Goal: Use online tool/utility: Utilize a website feature to perform a specific function

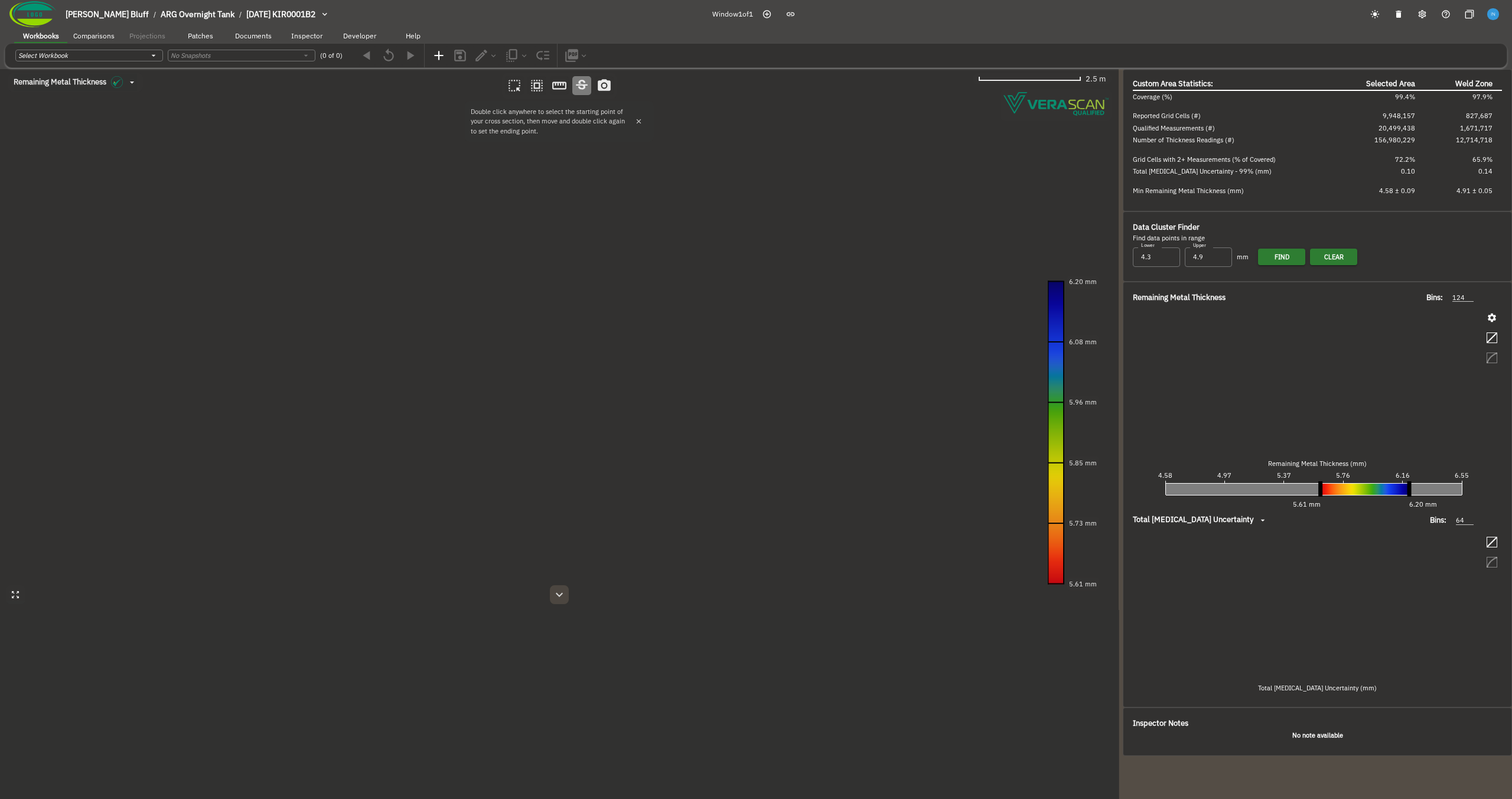
click at [562, 597] on icon "button" at bounding box center [559, 595] width 15 height 15
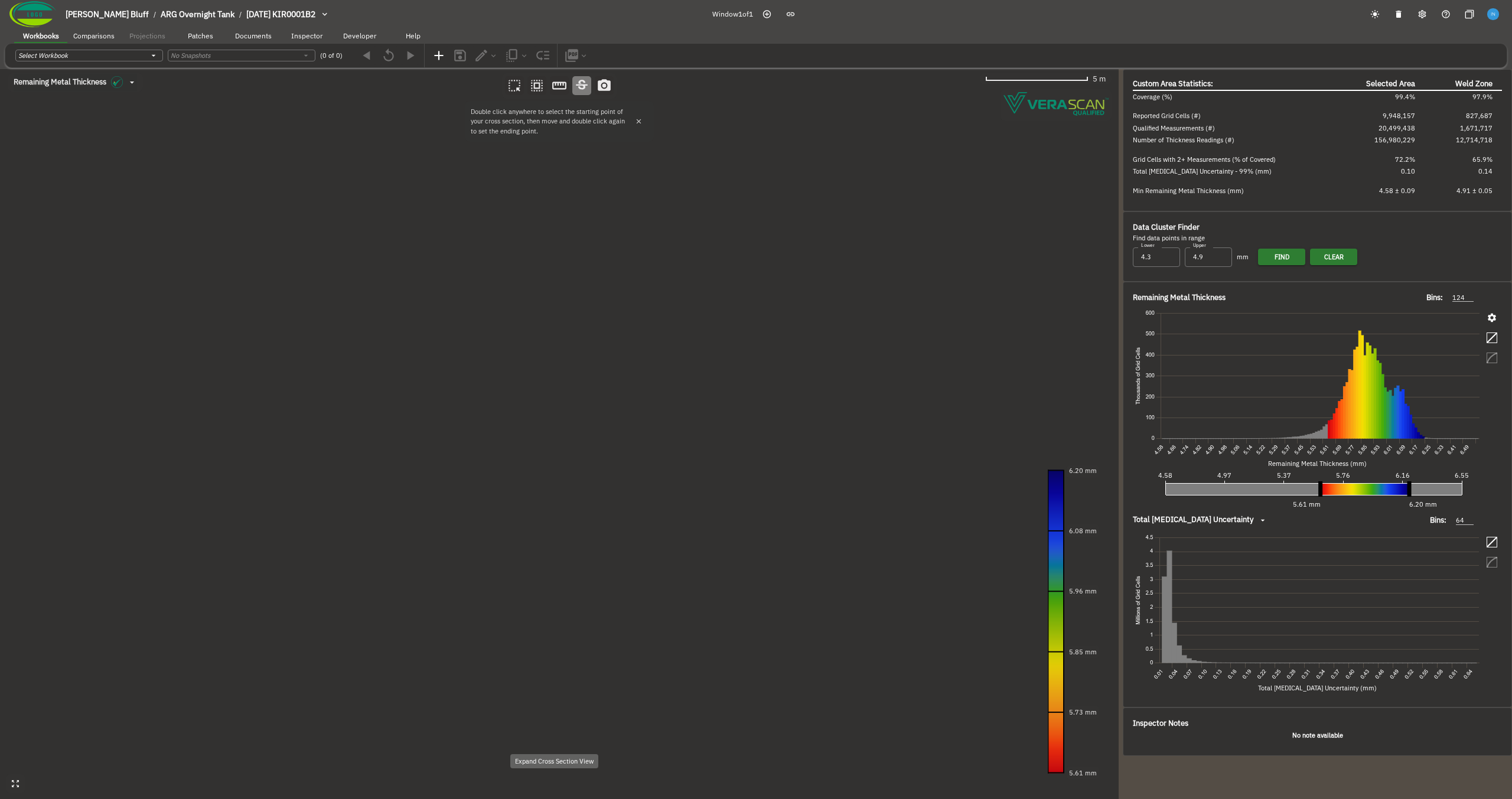
click at [630, 316] on canvas at bounding box center [559, 434] width 1118 height 730
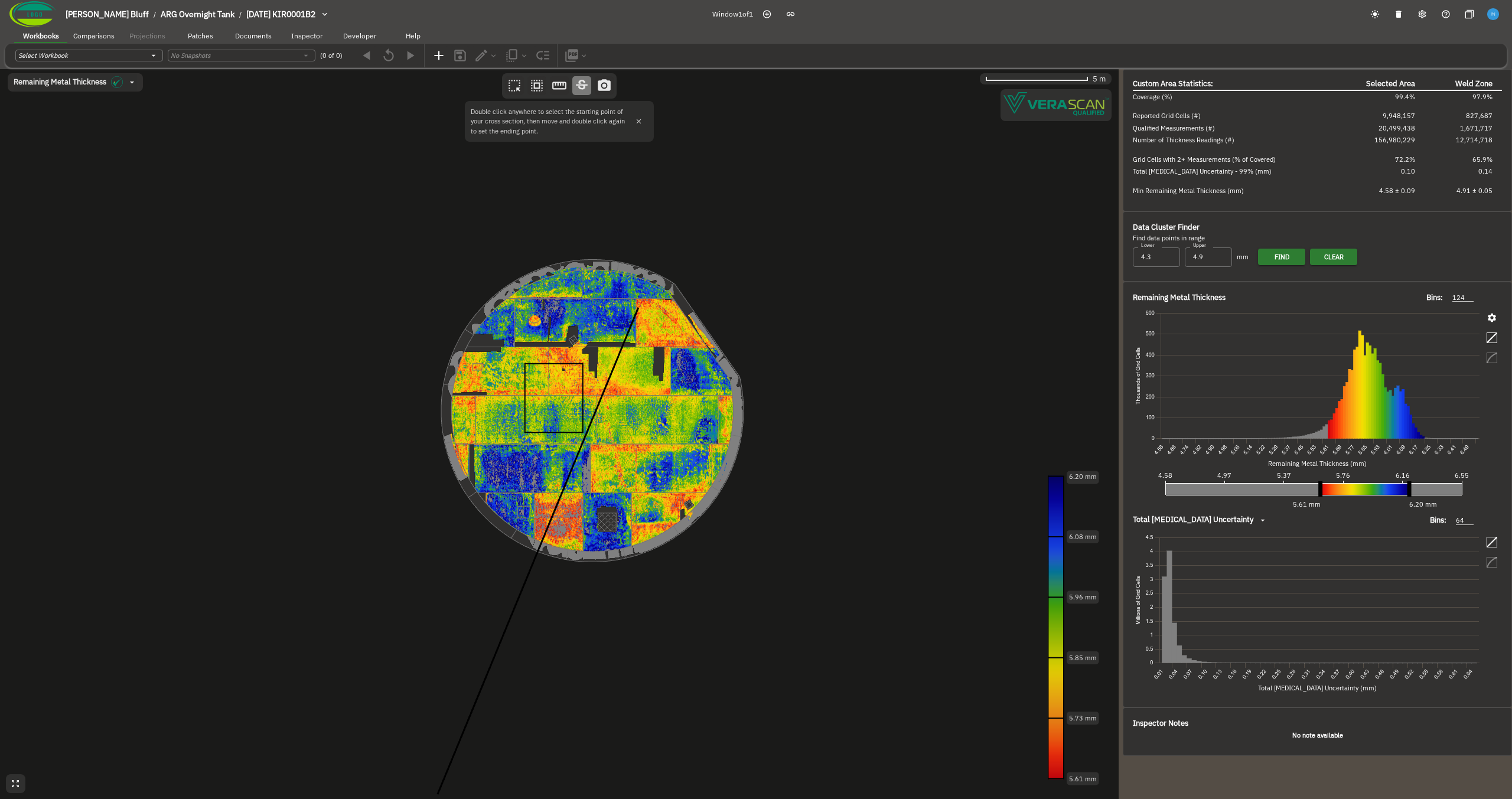
click at [601, 455] on canvas at bounding box center [559, 434] width 1118 height 730
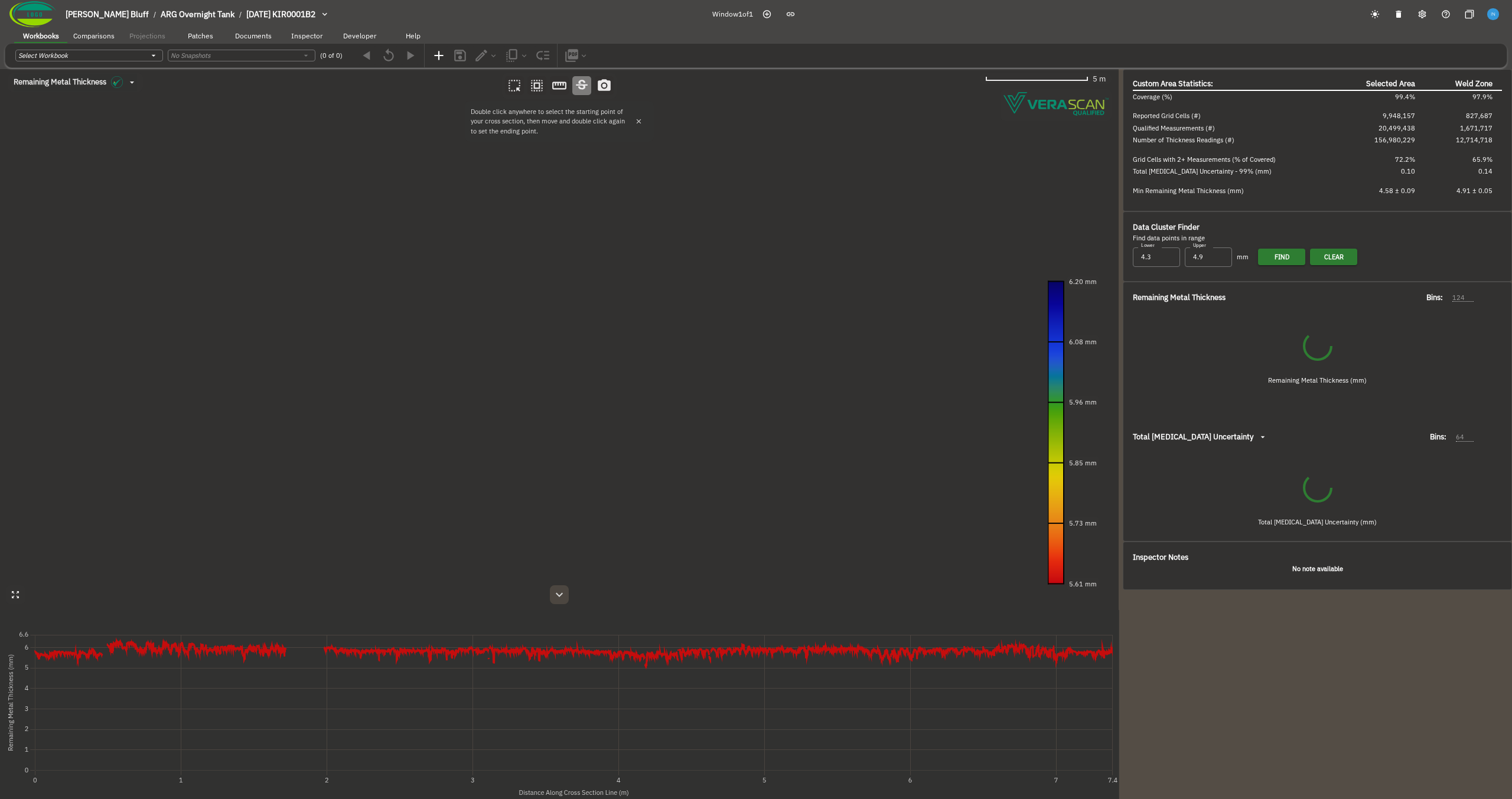
click at [559, 595] on icon "button" at bounding box center [559, 595] width 7 height 5
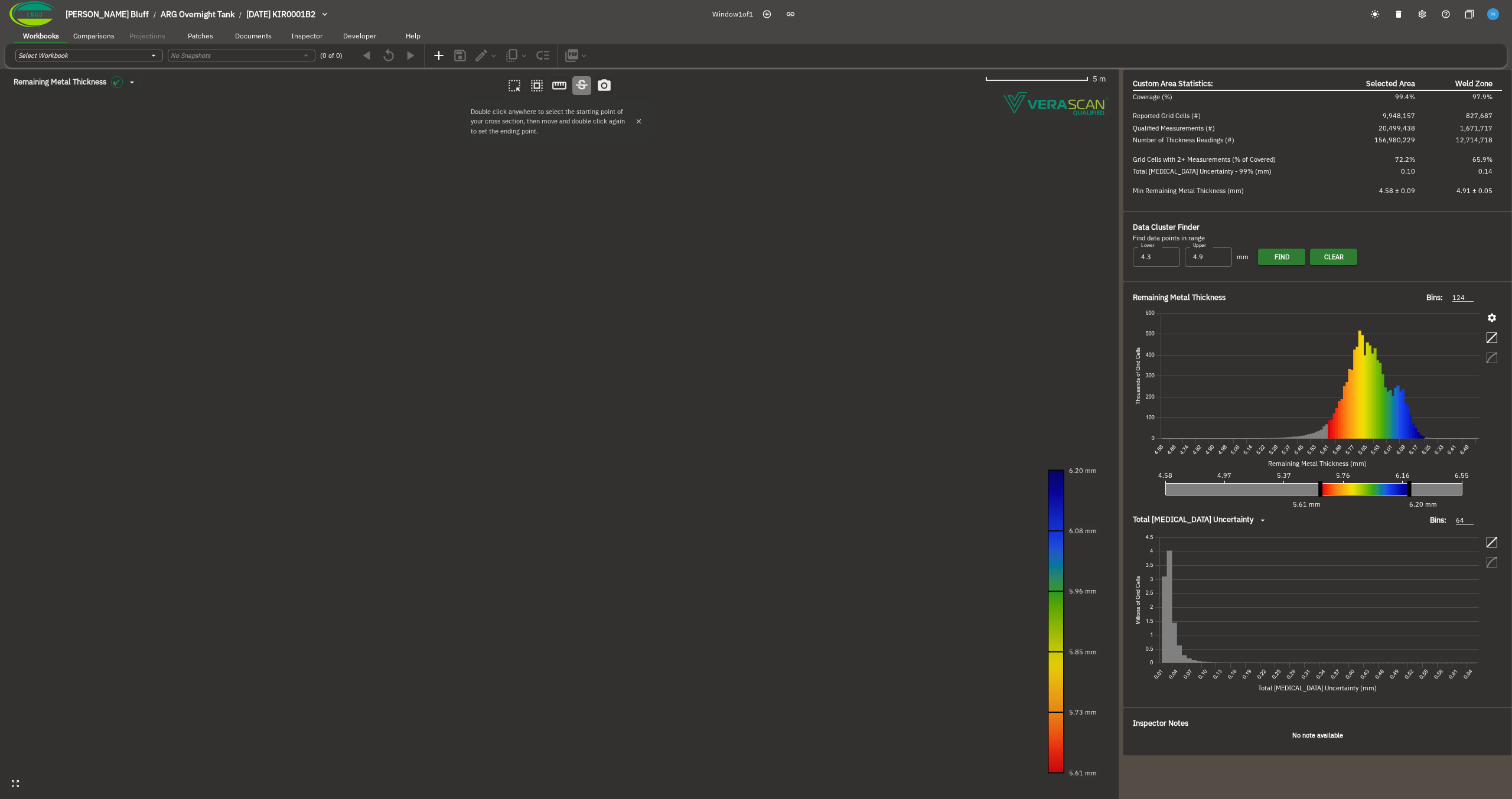
click at [561, 327] on canvas at bounding box center [559, 434] width 1118 height 730
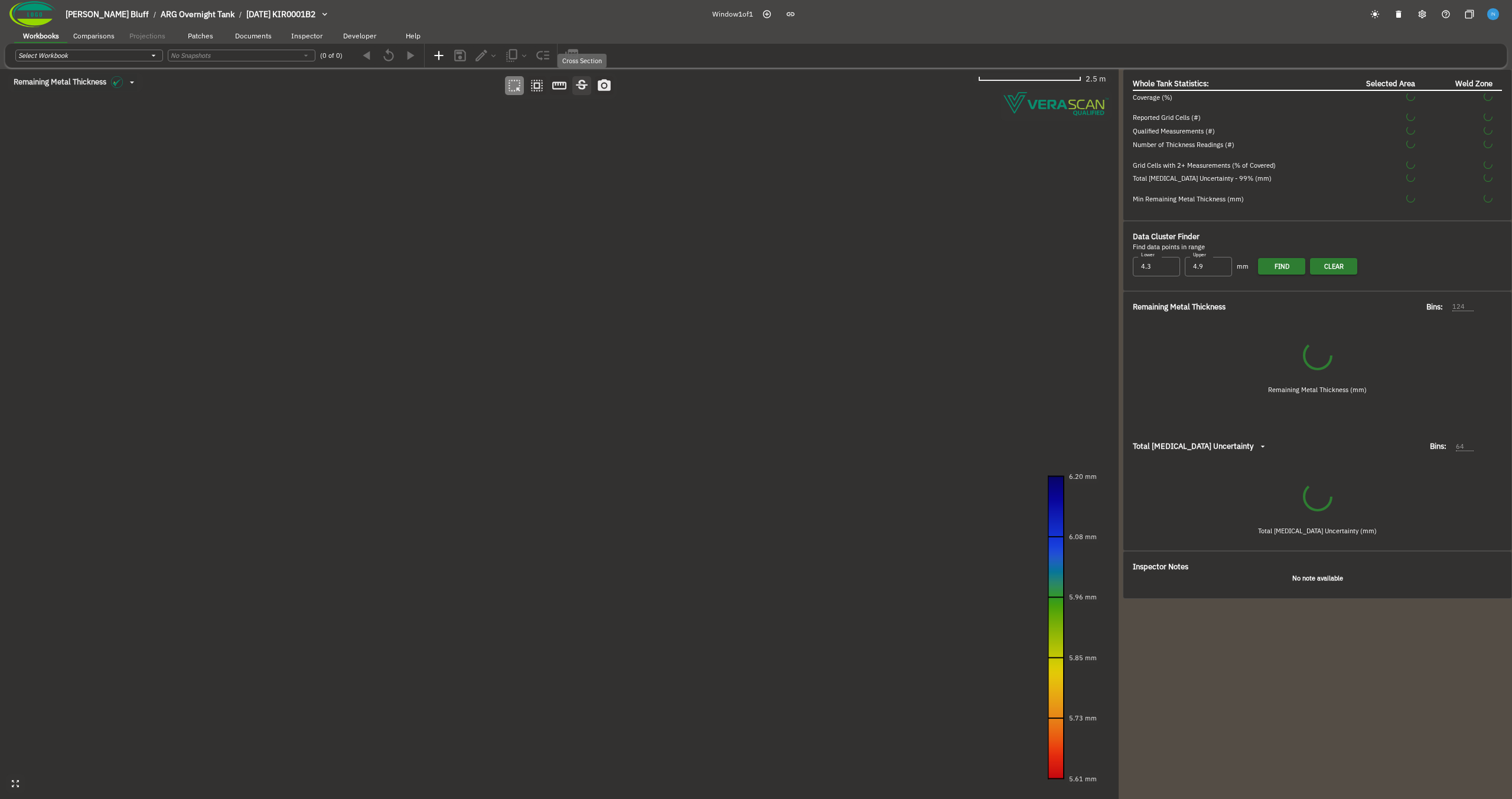
click at [581, 87] on icon "button" at bounding box center [581, 85] width 16 height 16
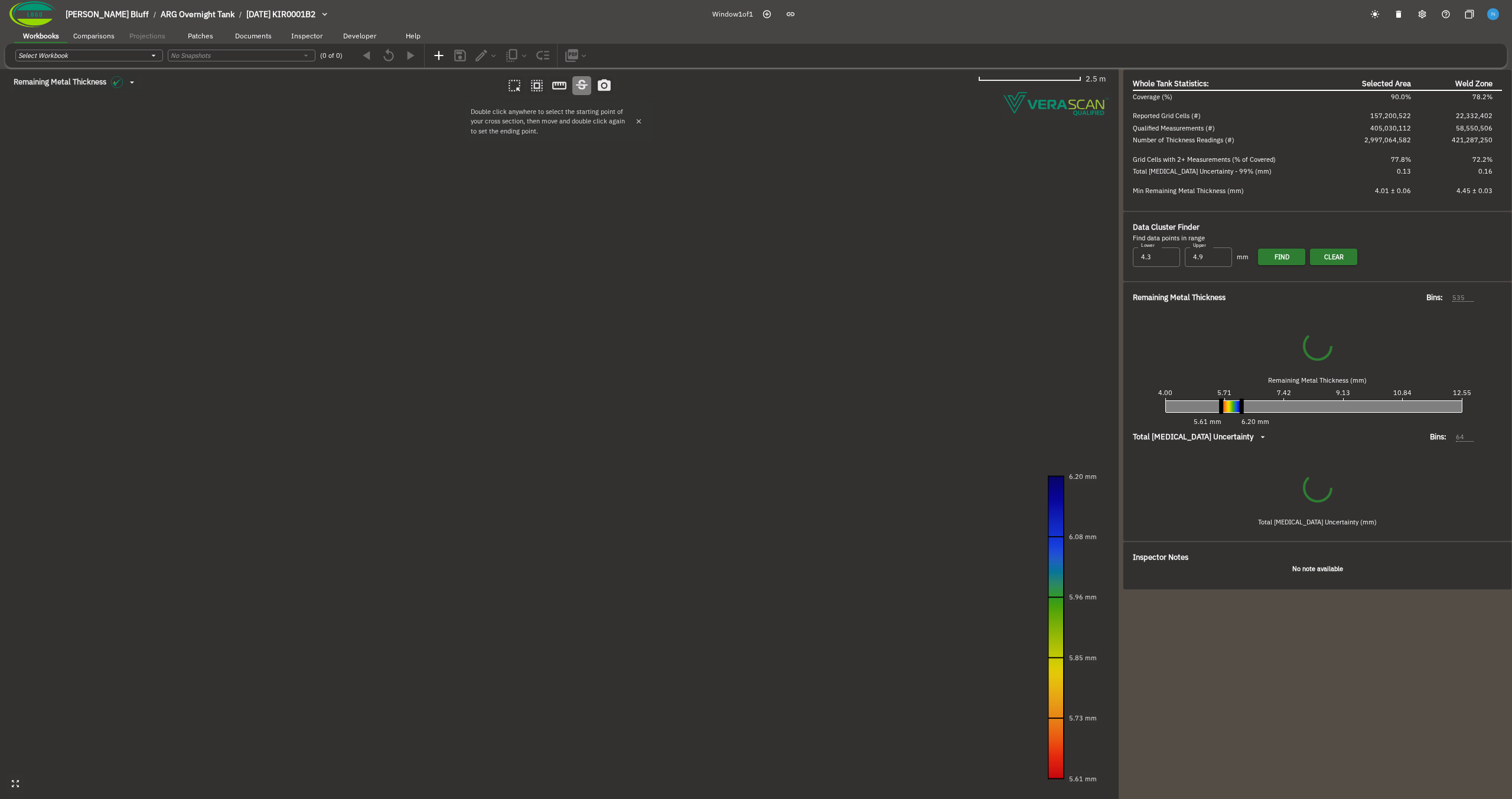
type input "535"
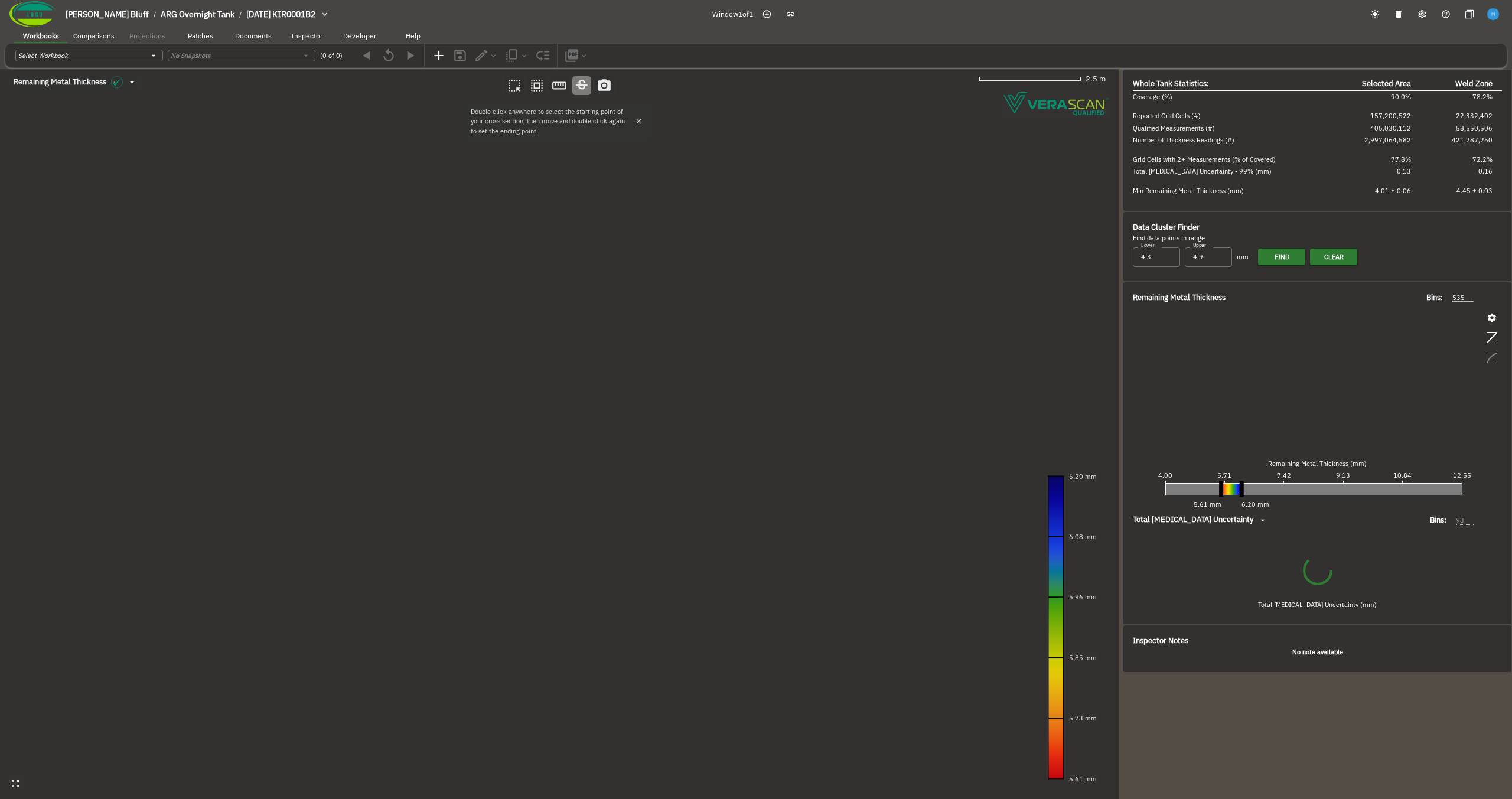
type input "93"
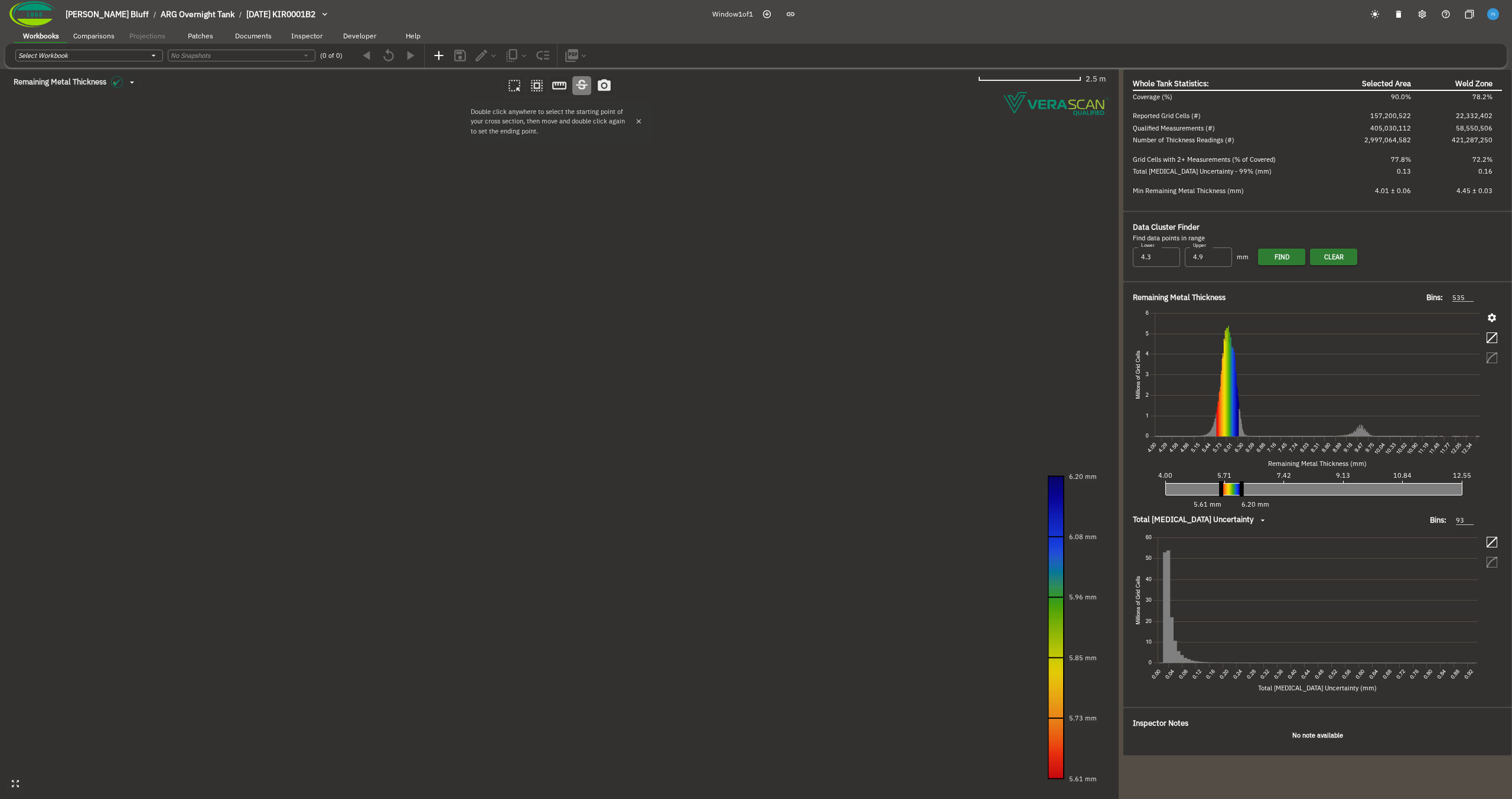
click at [620, 327] on canvas at bounding box center [559, 434] width 1118 height 730
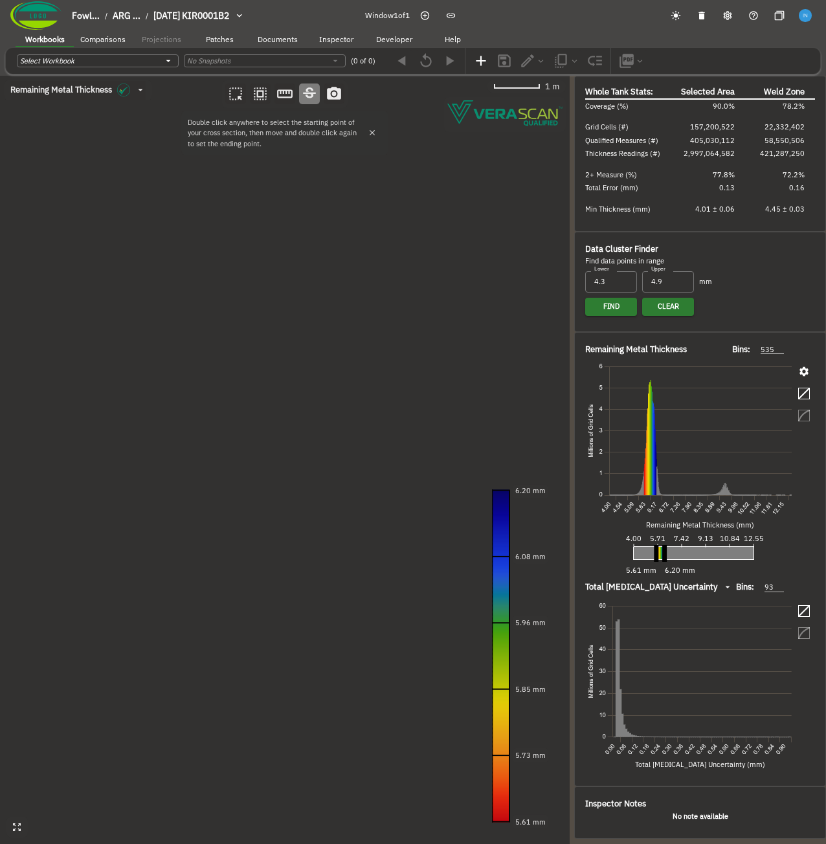
click at [177, 475] on canvas at bounding box center [285, 460] width 570 height 769
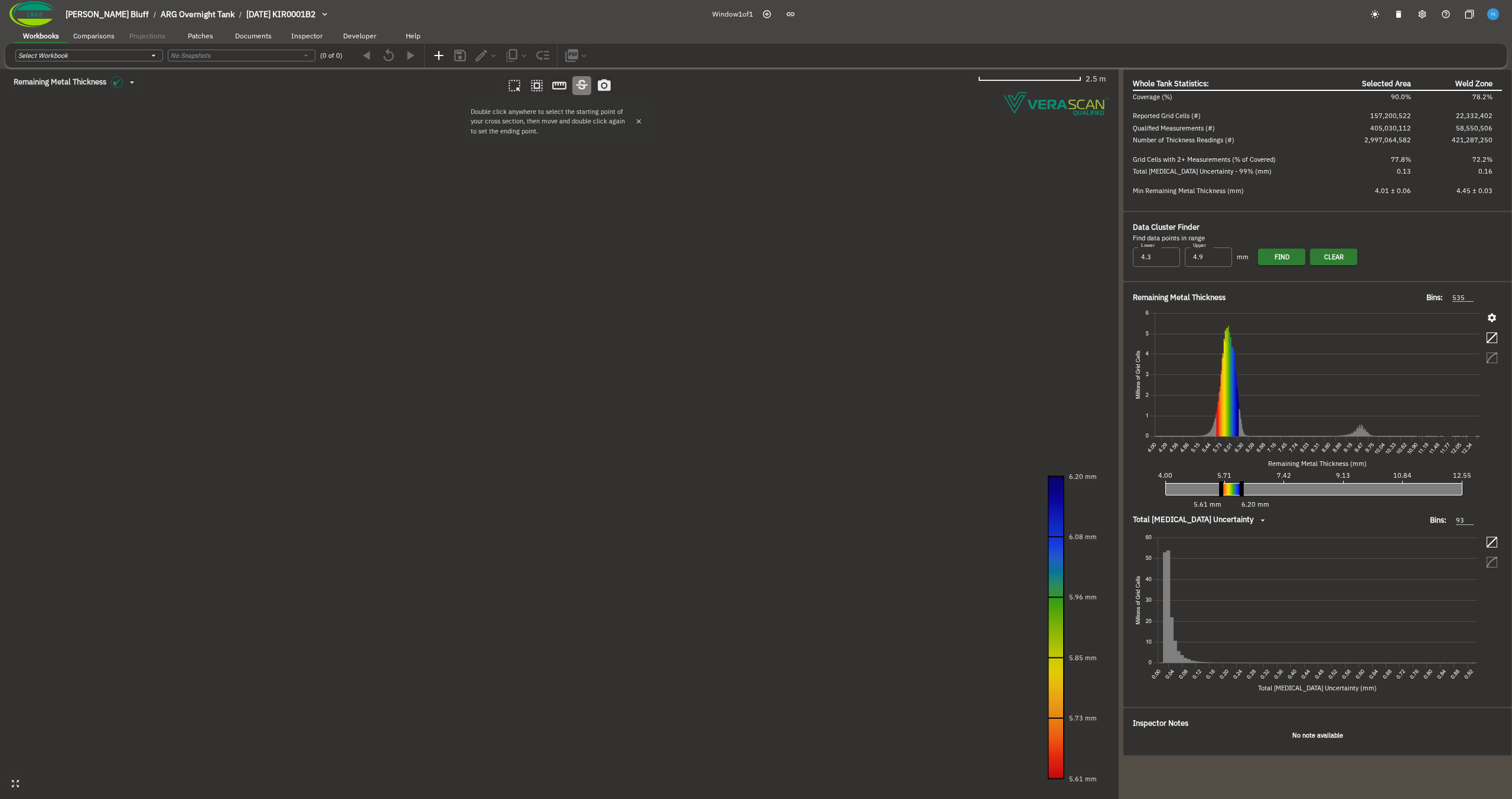
click at [419, 440] on canvas at bounding box center [559, 434] width 1118 height 730
click at [661, 351] on canvas at bounding box center [559, 434] width 1118 height 730
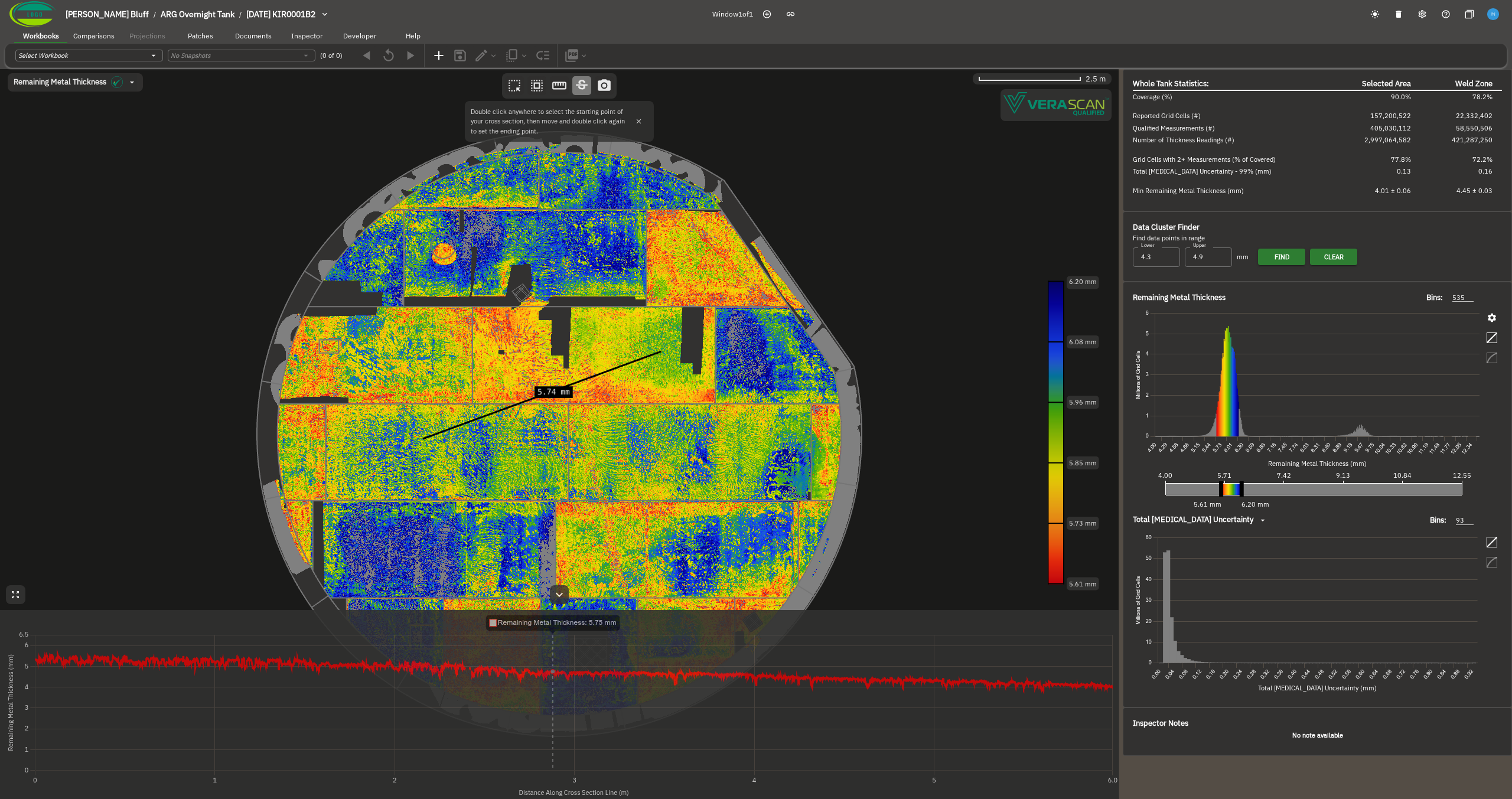
click at [430, 350] on canvas at bounding box center [559, 434] width 1118 height 730
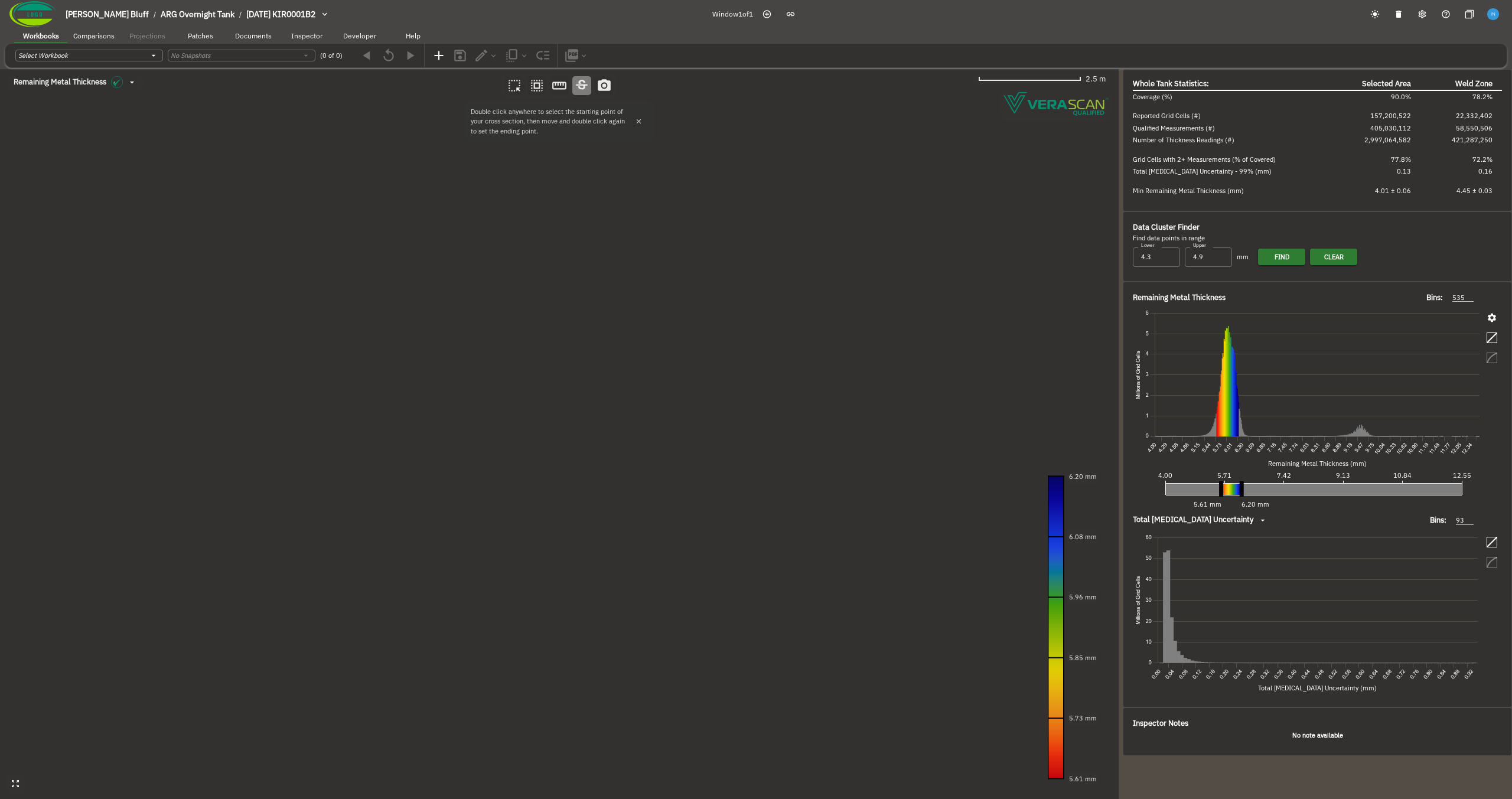
click at [706, 477] on canvas at bounding box center [559, 434] width 1118 height 730
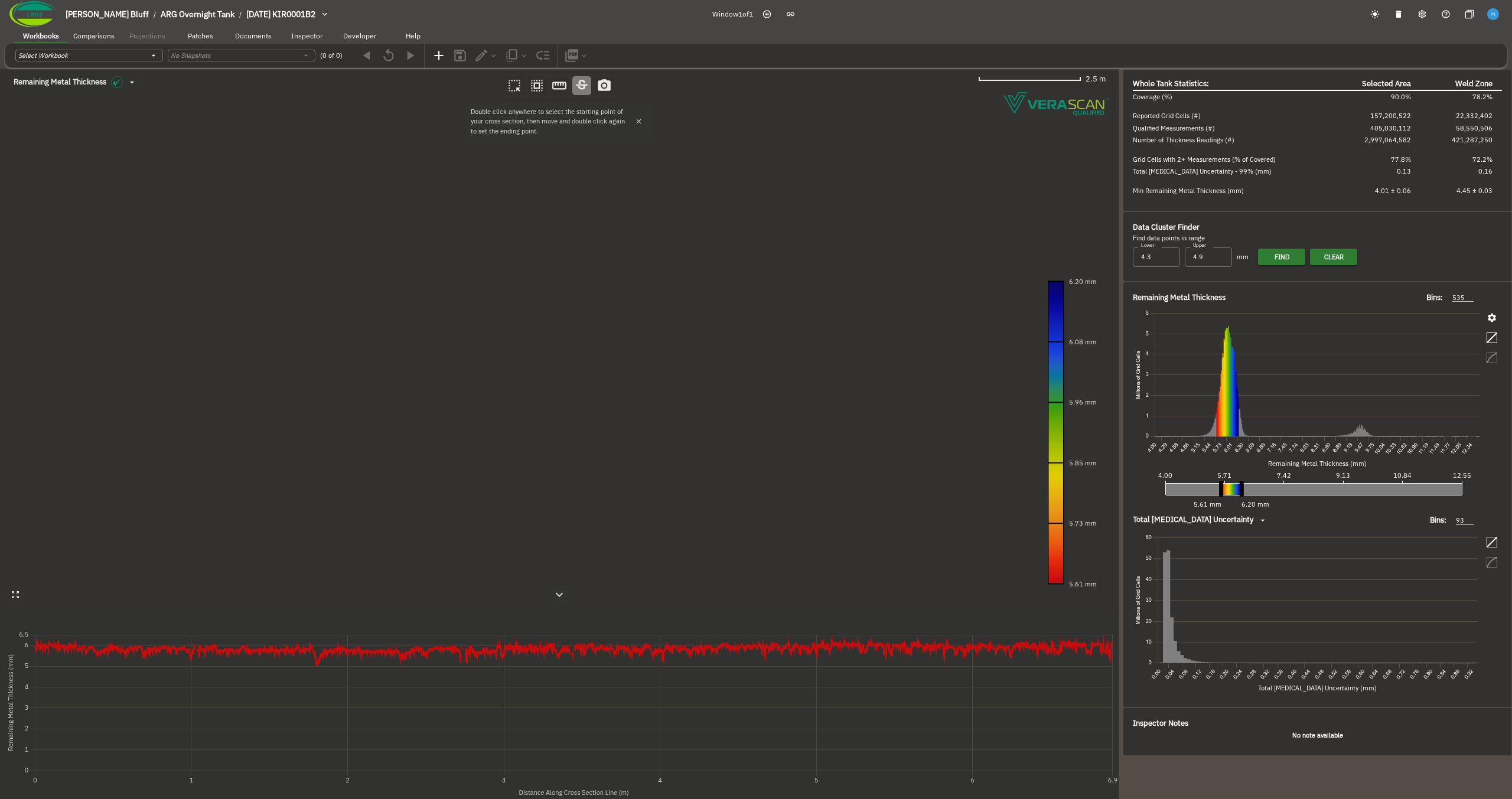
click at [366, 514] on canvas at bounding box center [559, 434] width 1118 height 730
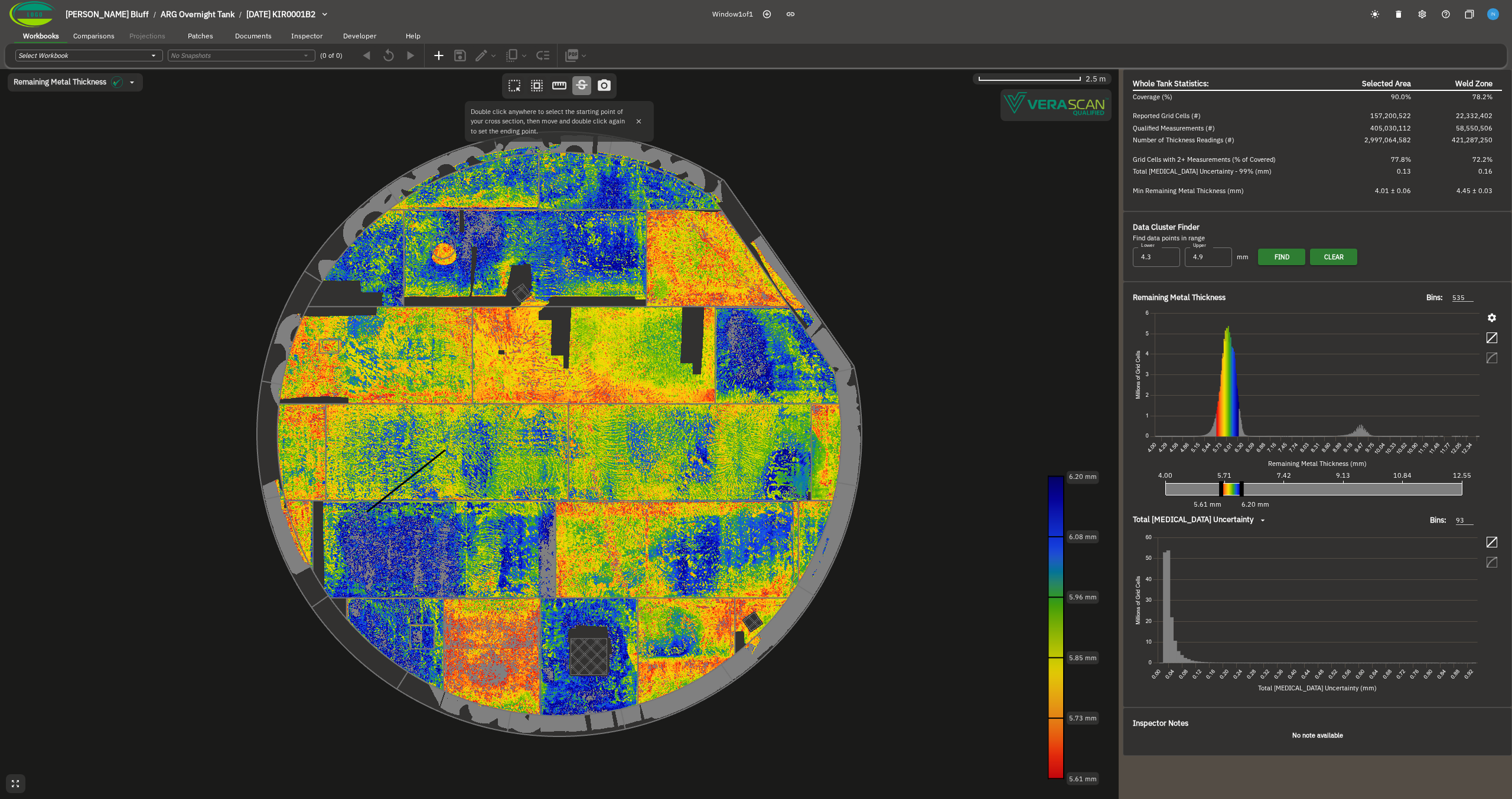
click at [641, 329] on canvas at bounding box center [559, 434] width 1118 height 730
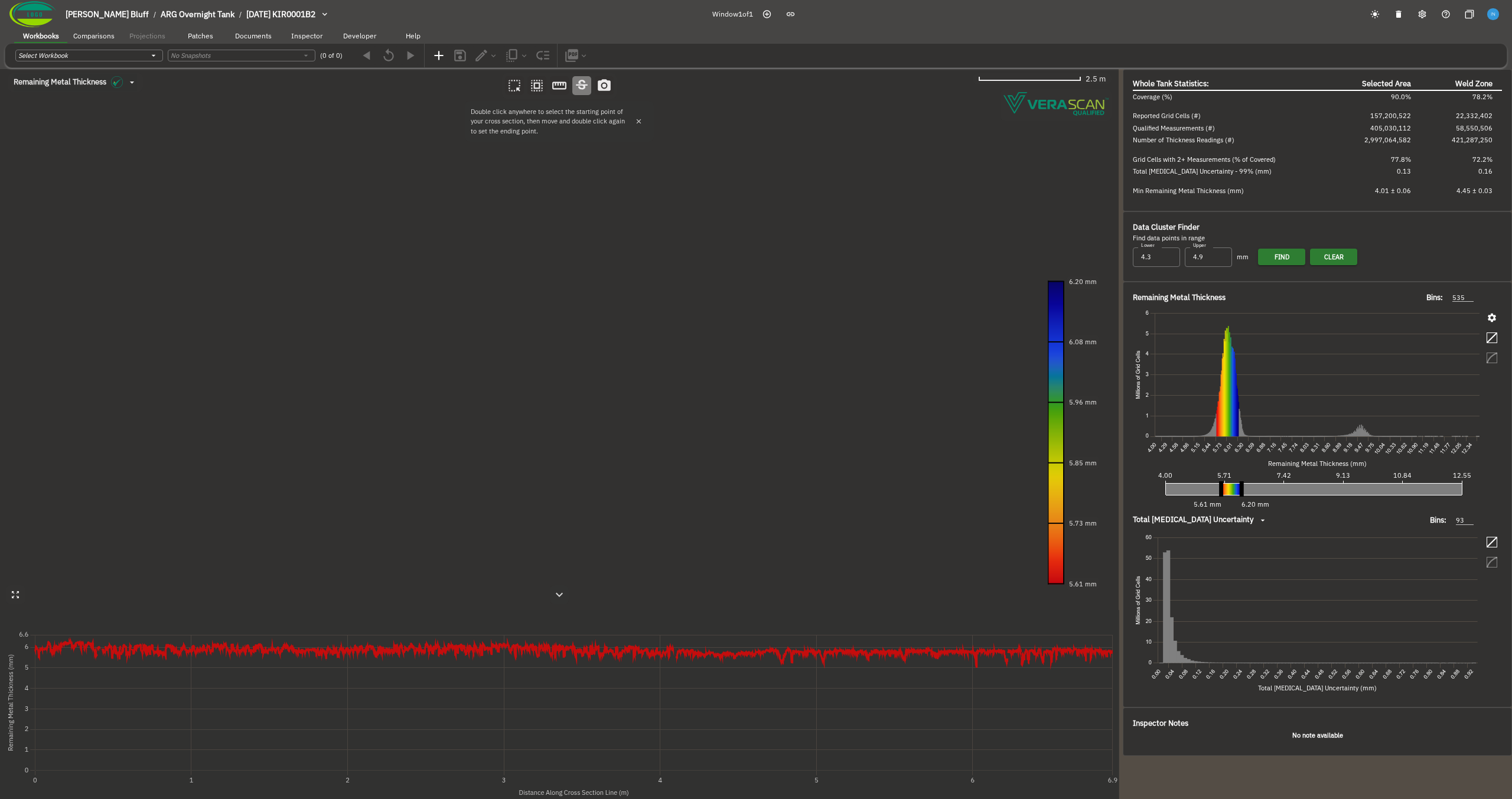
click at [416, 332] on canvas at bounding box center [559, 434] width 1118 height 730
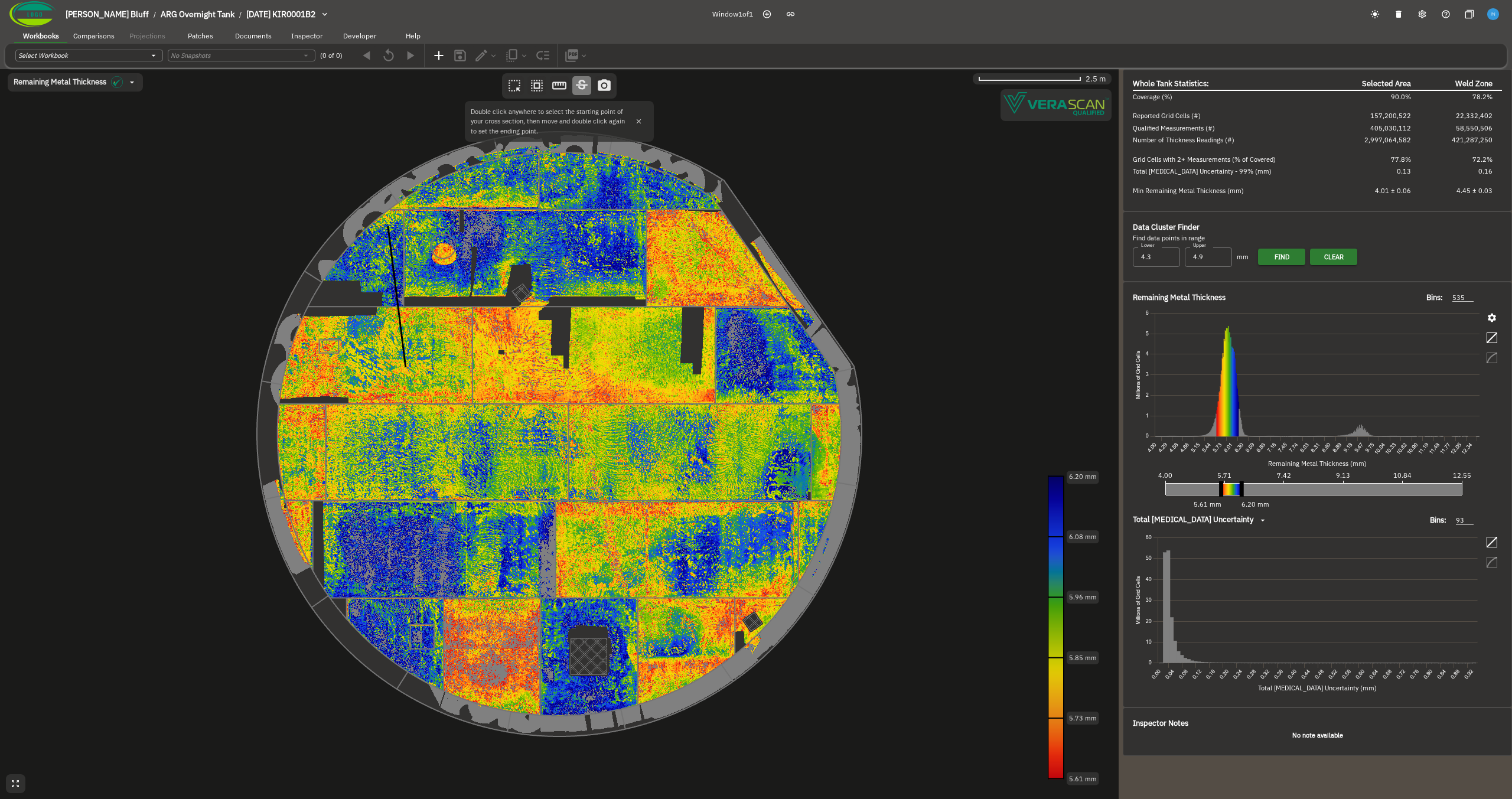
click at [681, 459] on canvas at bounding box center [559, 434] width 1118 height 730
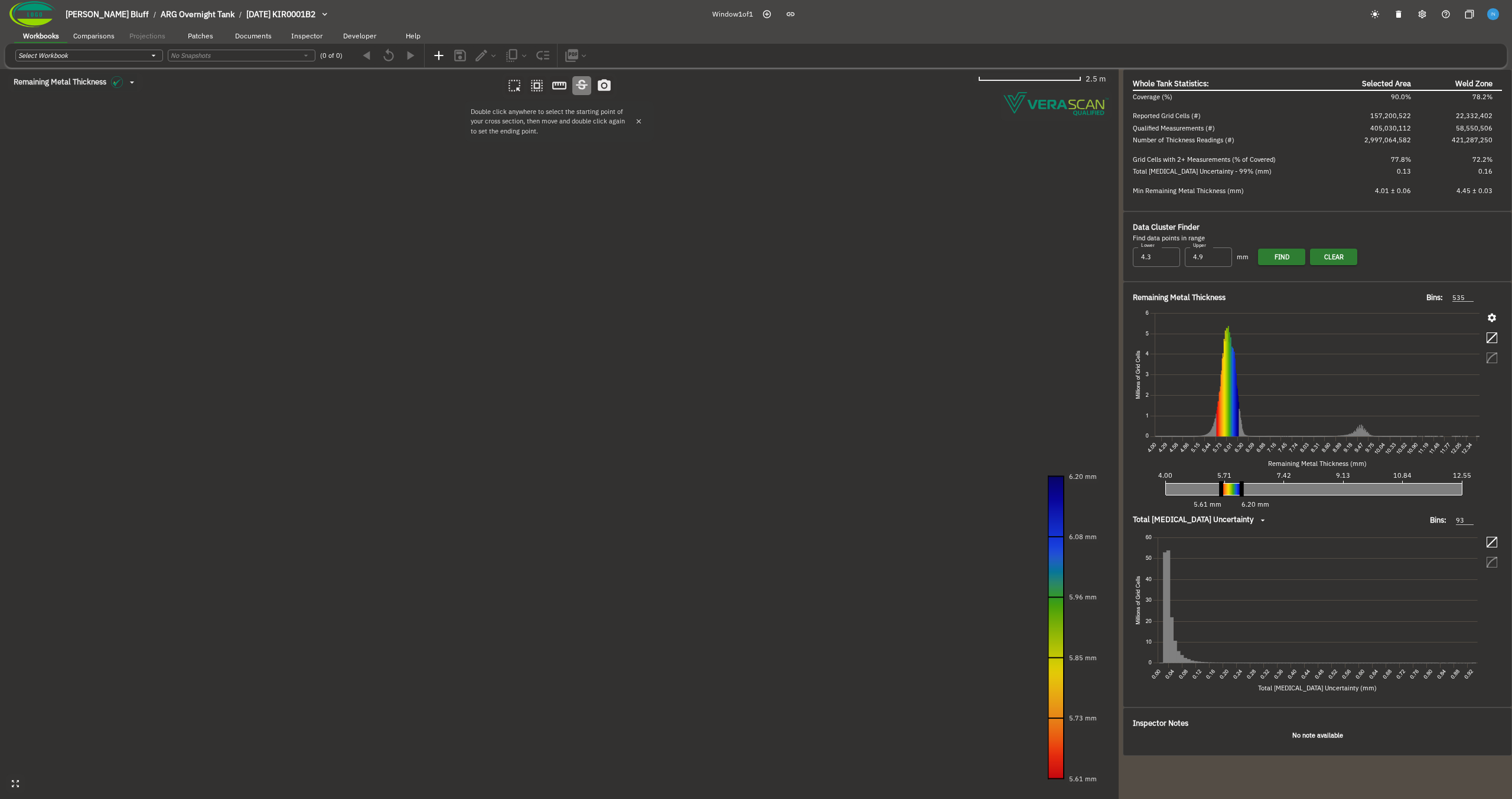
click at [681, 459] on canvas at bounding box center [559, 434] width 1118 height 730
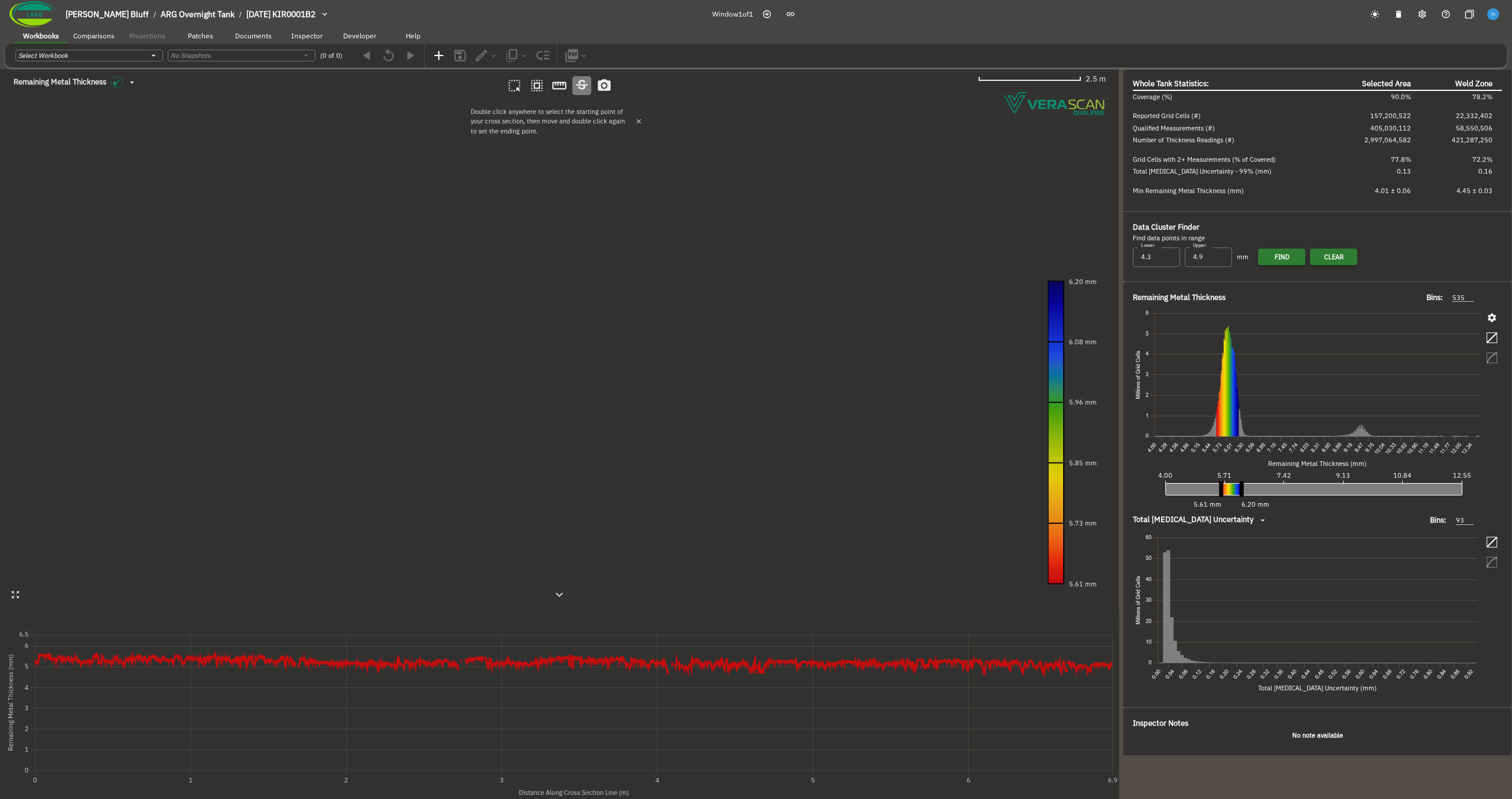
click at [461, 450] on canvas at bounding box center [559, 434] width 1118 height 730
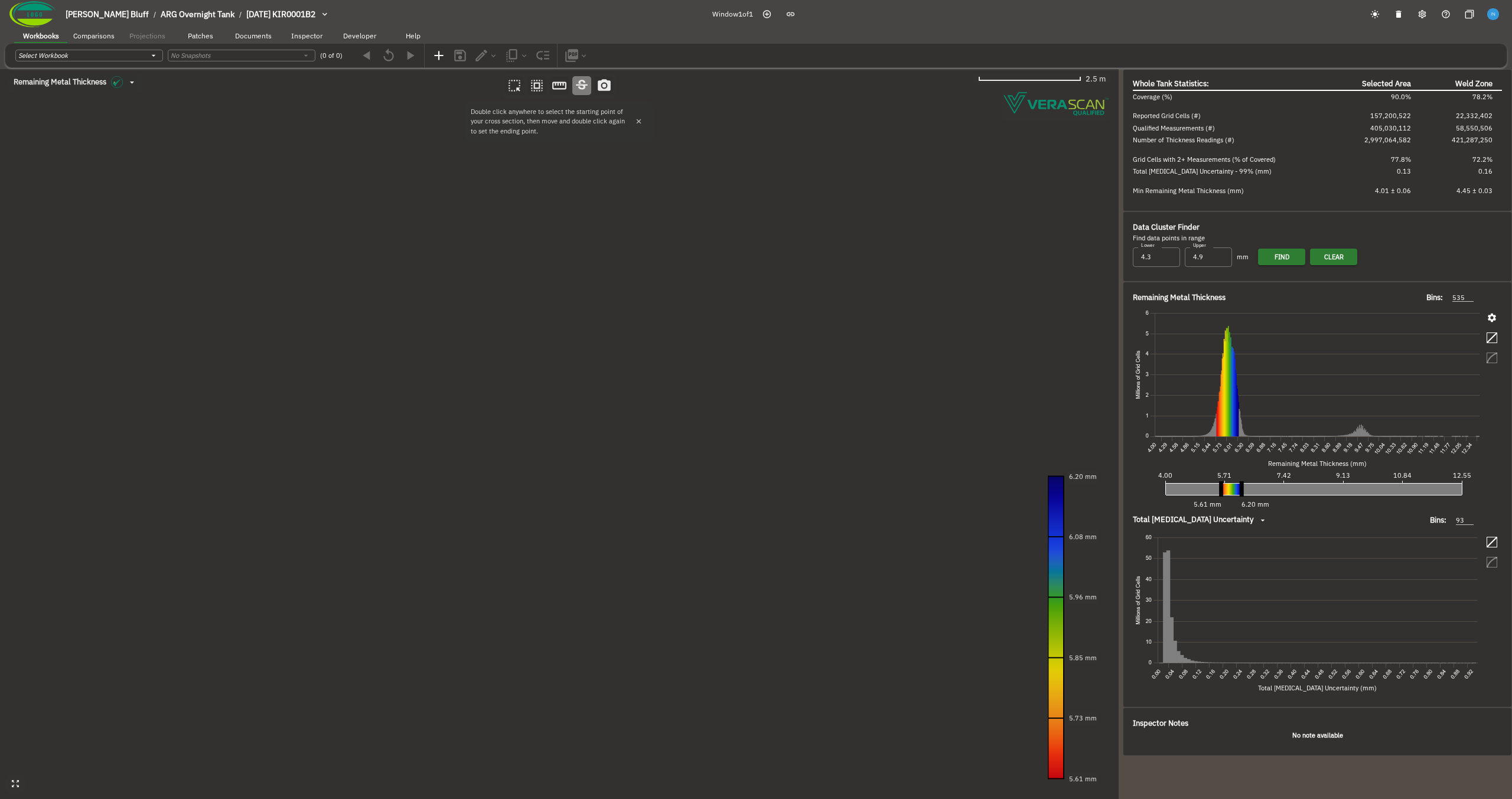
click at [627, 440] on canvas at bounding box center [559, 434] width 1118 height 730
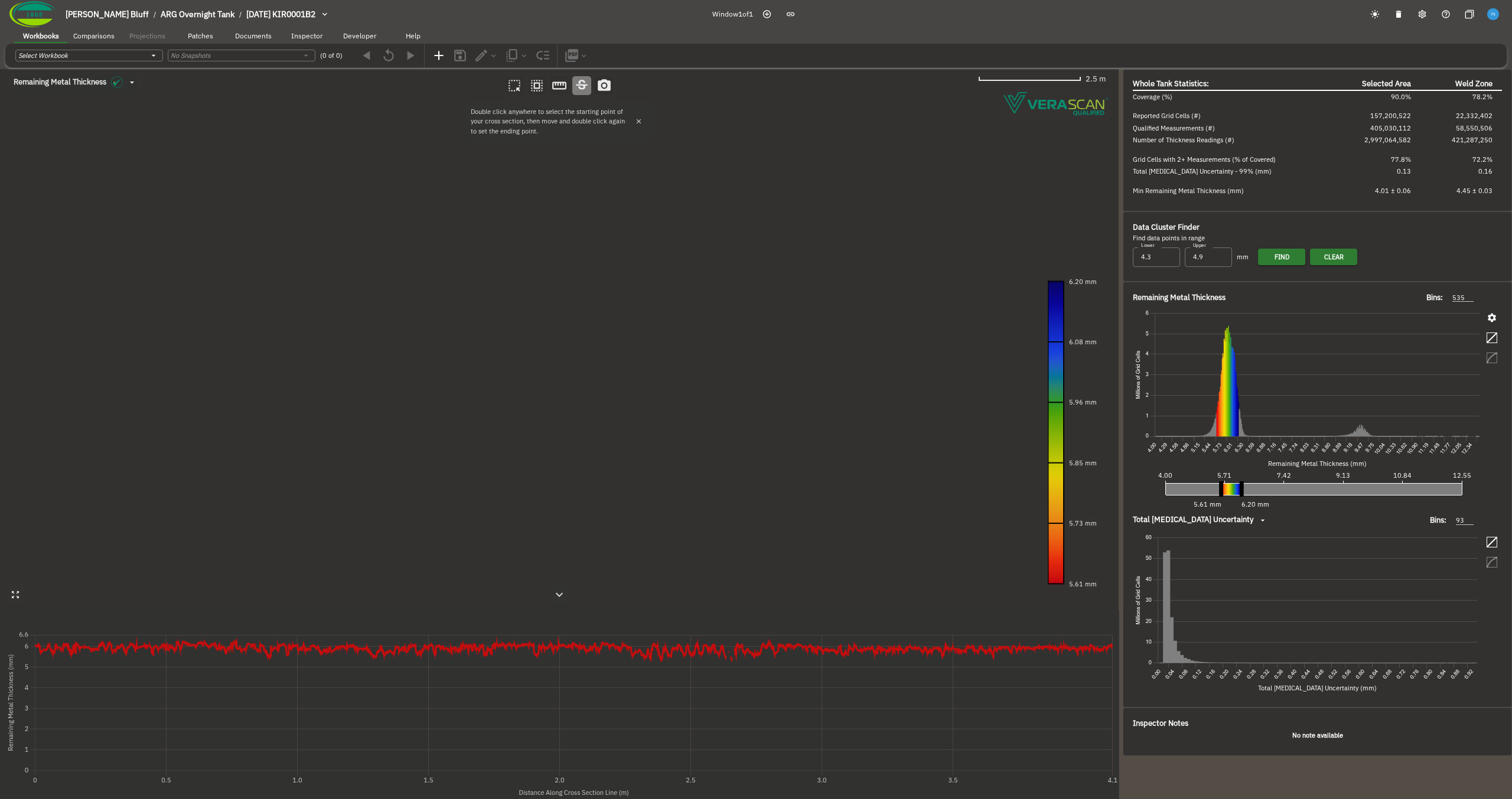
drag, startPoint x: 479, startPoint y: 485, endPoint x: 460, endPoint y: 479, distance: 19.9
click at [460, 479] on canvas at bounding box center [559, 434] width 1118 height 730
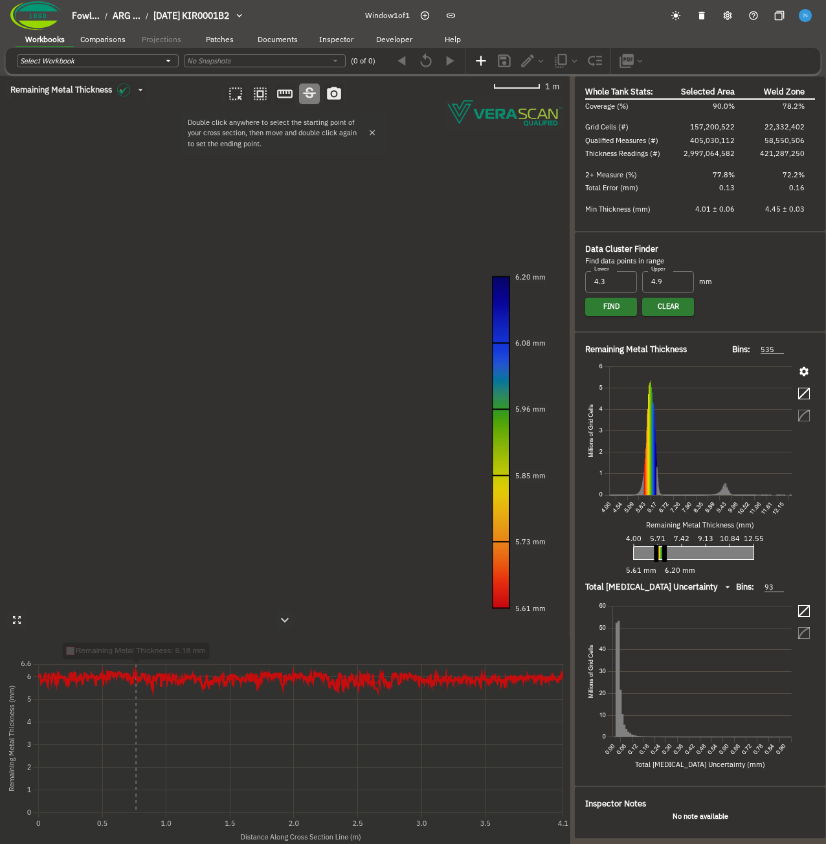
drag, startPoint x: 220, startPoint y: 416, endPoint x: 184, endPoint y: 333, distance: 90.5
click at [184, 333] on canvas at bounding box center [285, 460] width 570 height 769
click at [111, 98] on body "Fowl... / ARG ... / [DATE] KIR0001B2 Window 1 of 1 Workbooks Comparisons Projec…" at bounding box center [413, 445] width 826 height 890
type input "0"
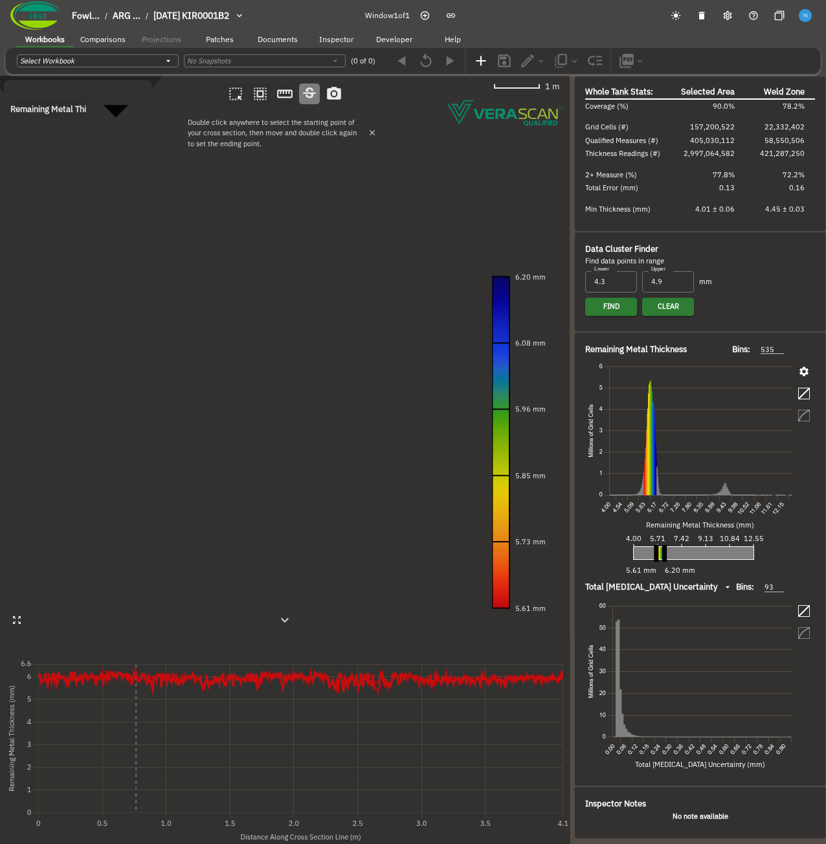
type input "1"
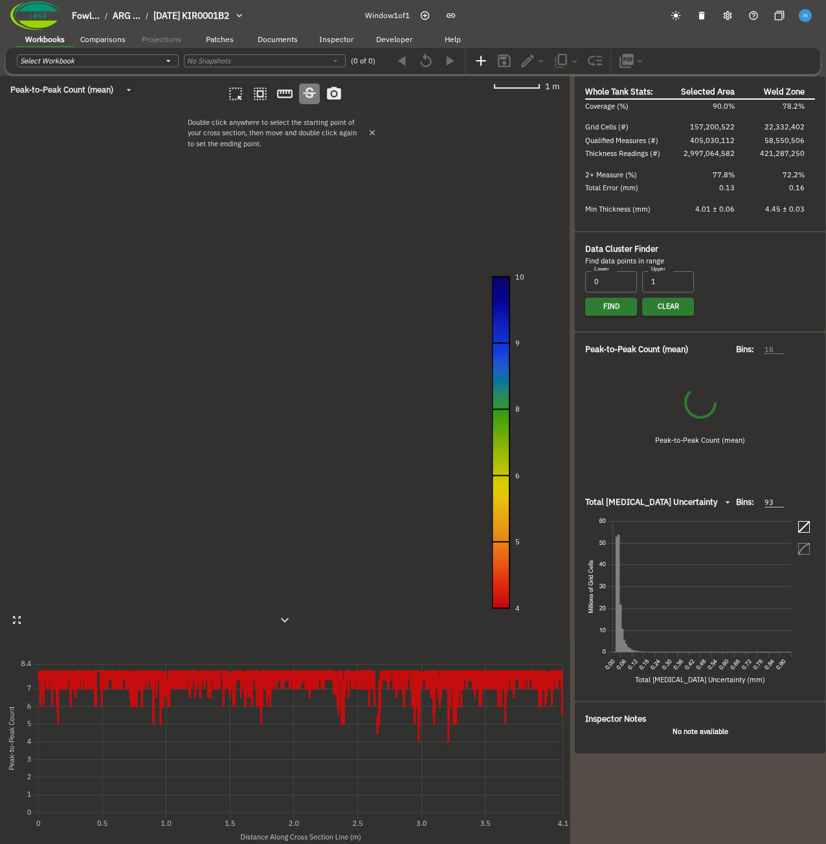
click at [76, 91] on body "Fowl... / ARG ... / [DATE] KIR0001B2 Window 1 of 1 Workbooks Comparisons Projec…" at bounding box center [413, 445] width 826 height 890
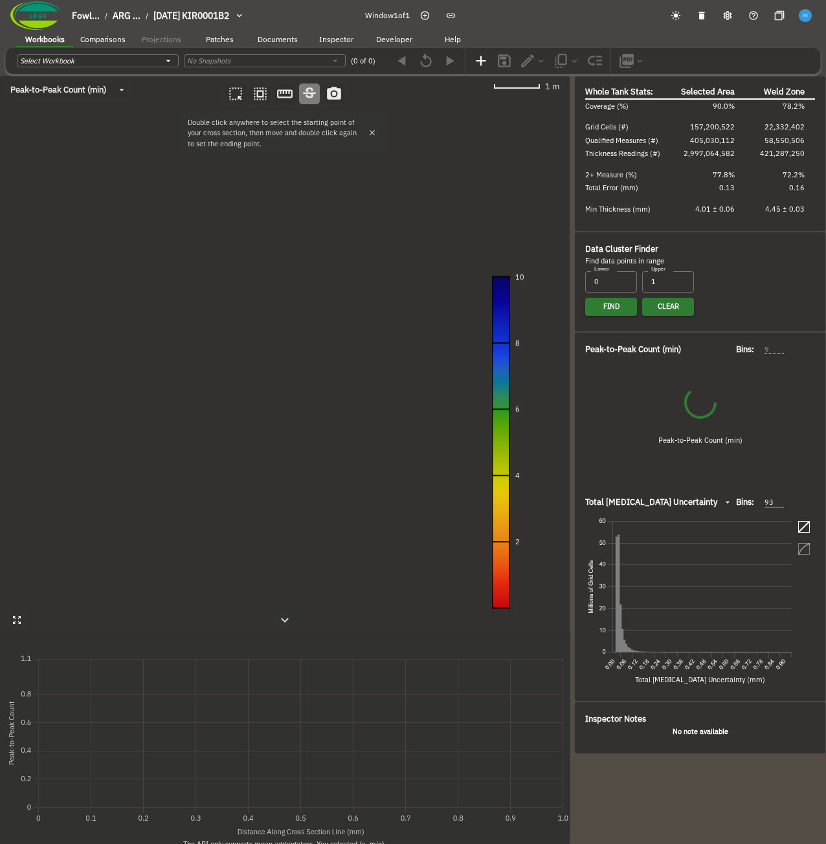
click at [182, 313] on canvas at bounding box center [285, 460] width 570 height 769
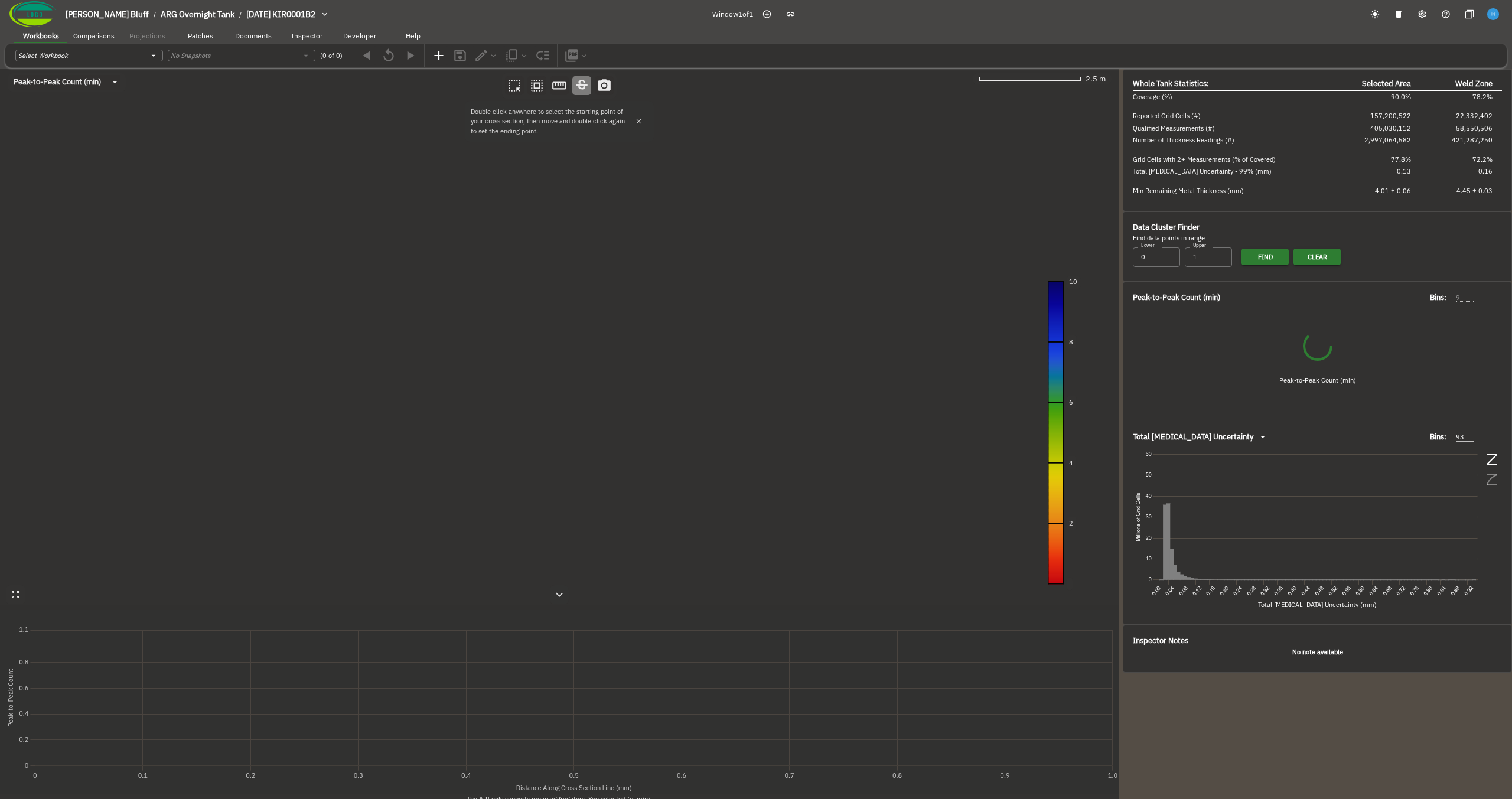
drag, startPoint x: 510, startPoint y: 305, endPoint x: 676, endPoint y: 290, distance: 166.7
click at [676, 290] on canvas at bounding box center [559, 434] width 1118 height 730
drag, startPoint x: 595, startPoint y: 704, endPoint x: 568, endPoint y: 696, distance: 28.2
click at [530, 680] on div "The API only supports mean aggregators. You selected (c, min)." at bounding box center [559, 704] width 1119 height 189
drag, startPoint x: 568, startPoint y: 696, endPoint x: 653, endPoint y: 706, distance: 85.6
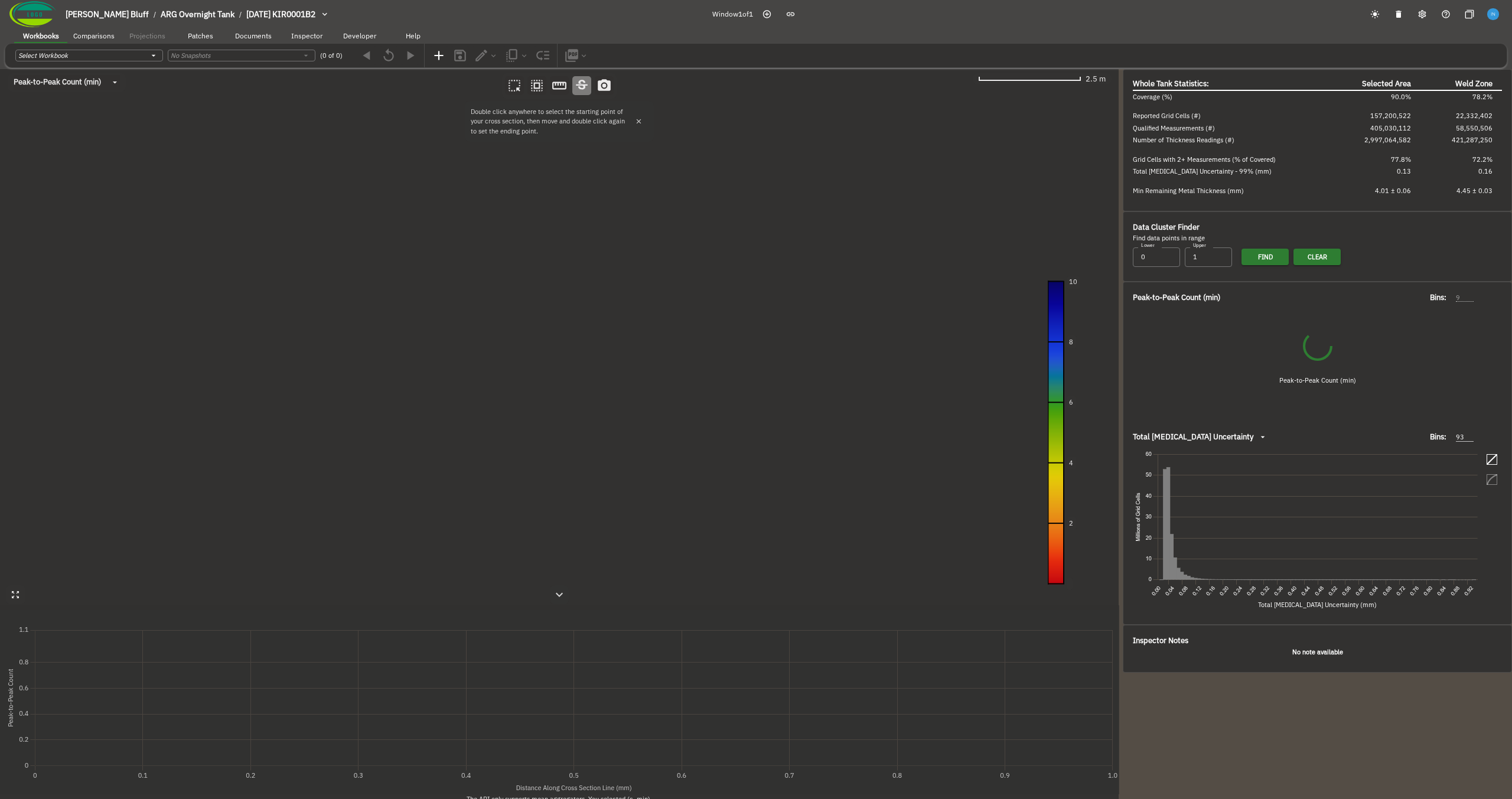
click at [653, 706] on div "The API only supports mean aggregators. You selected (c, min)." at bounding box center [559, 704] width 1119 height 189
drag, startPoint x: 653, startPoint y: 706, endPoint x: 462, endPoint y: 705, distance: 191.0
click at [462, 705] on canvas at bounding box center [559, 700] width 1119 height 189
type input "7"
click at [448, 703] on canvas at bounding box center [559, 700] width 1119 height 189
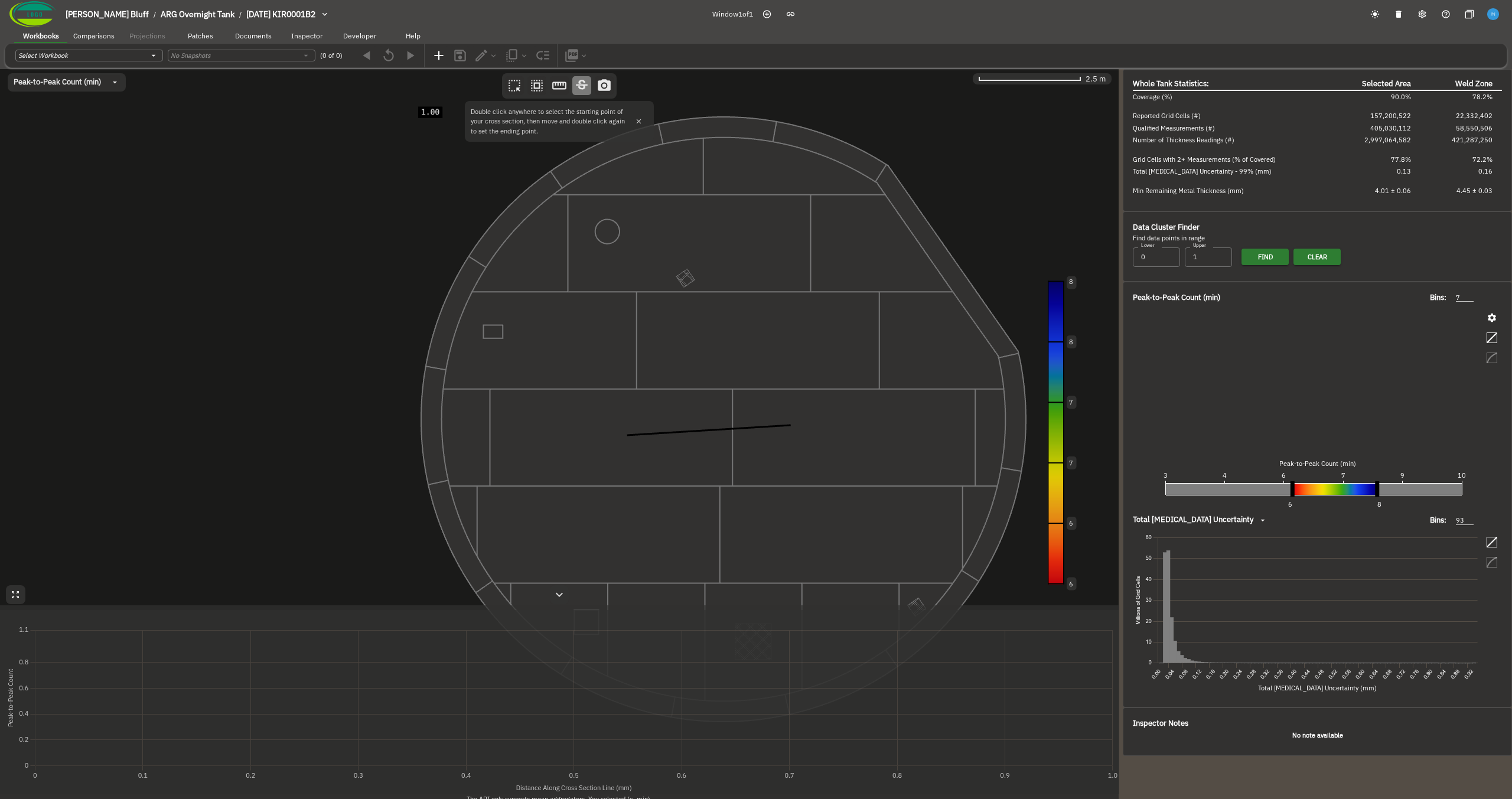
drag, startPoint x: 438, startPoint y: 700, endPoint x: 762, endPoint y: 716, distance: 324.4
click at [762, 716] on canvas at bounding box center [559, 700] width 1119 height 189
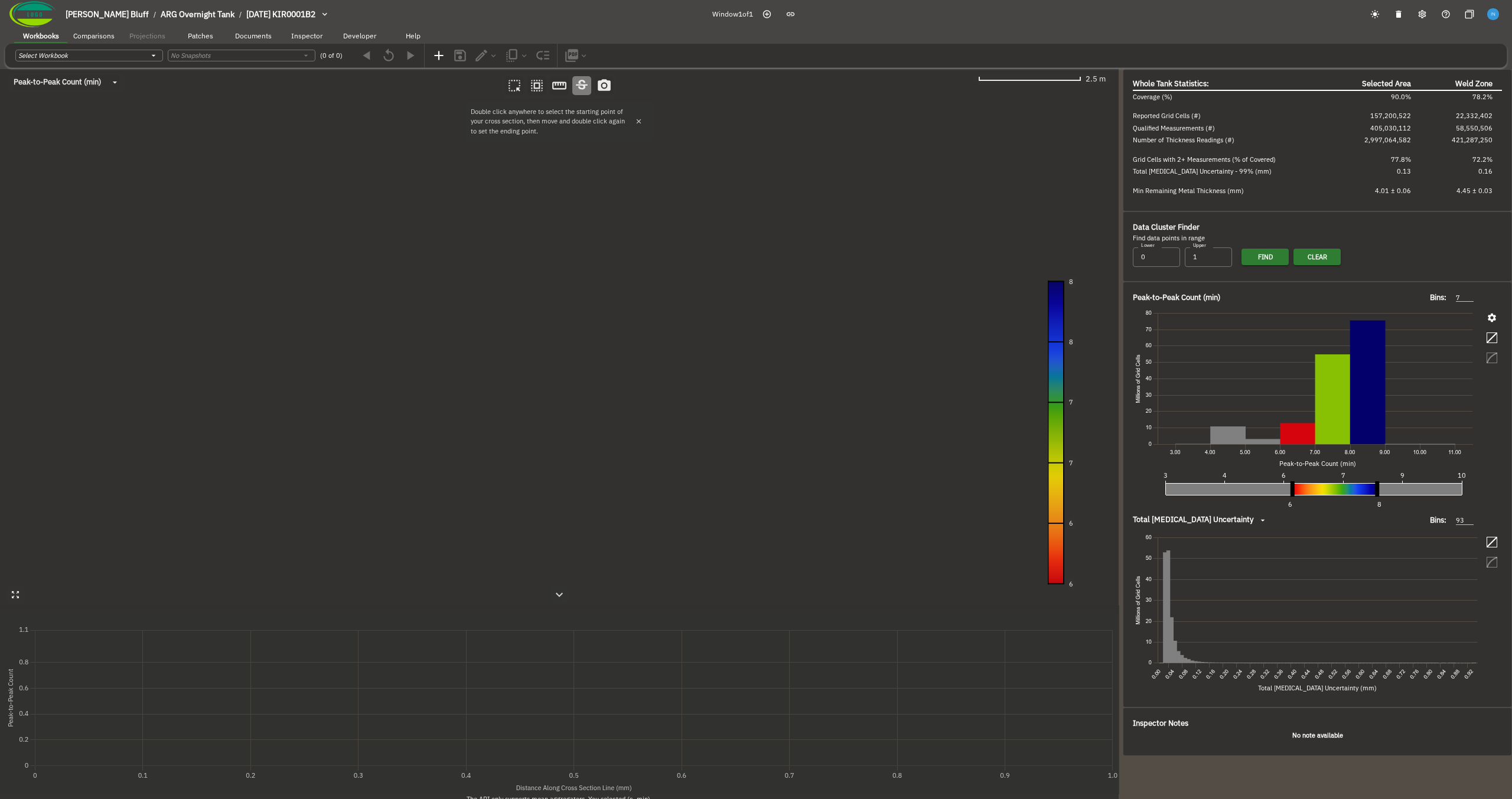
click at [612, 299] on canvas at bounding box center [559, 434] width 1118 height 730
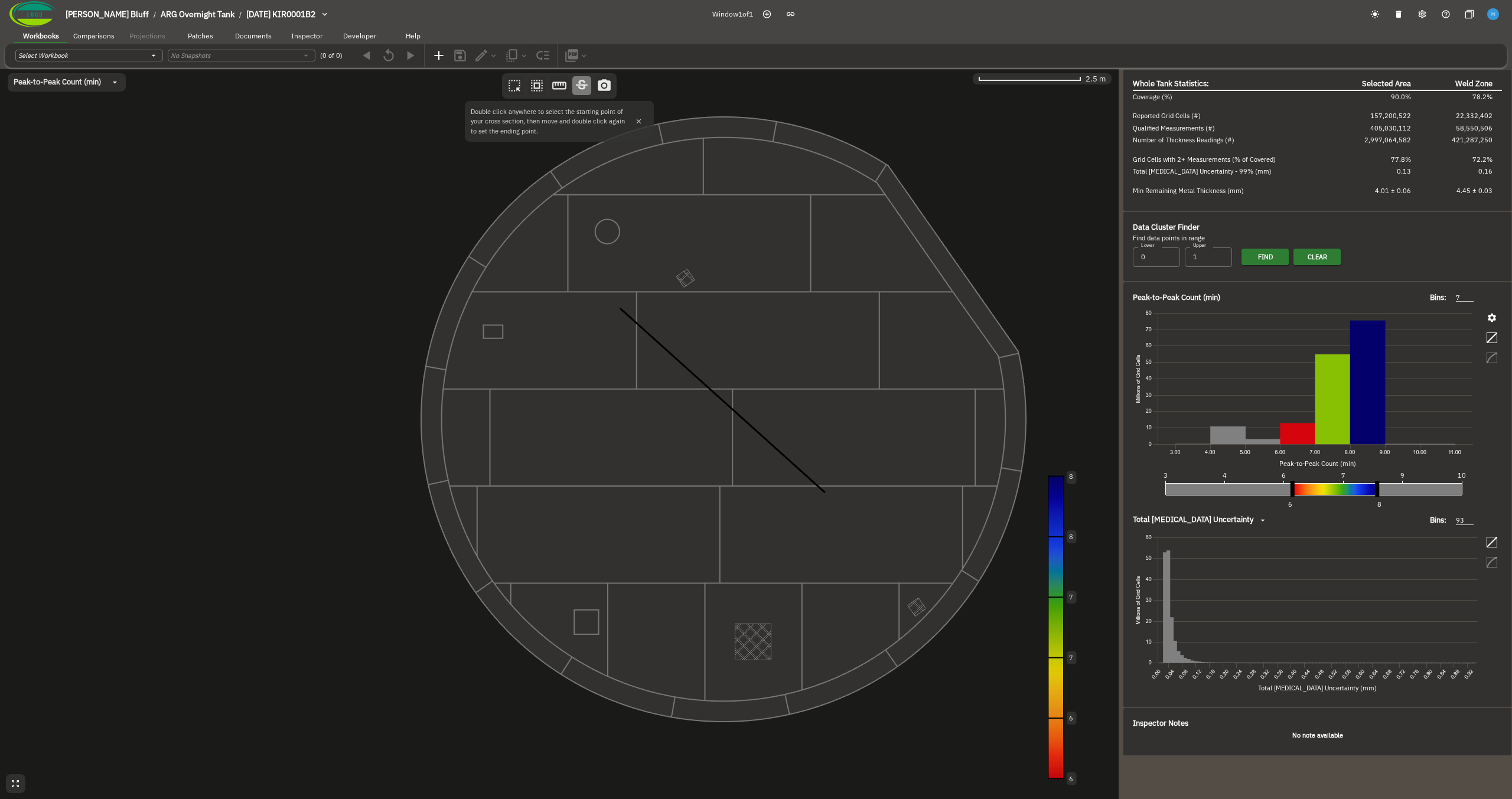
click at [826, 493] on canvas at bounding box center [559, 434] width 1118 height 730
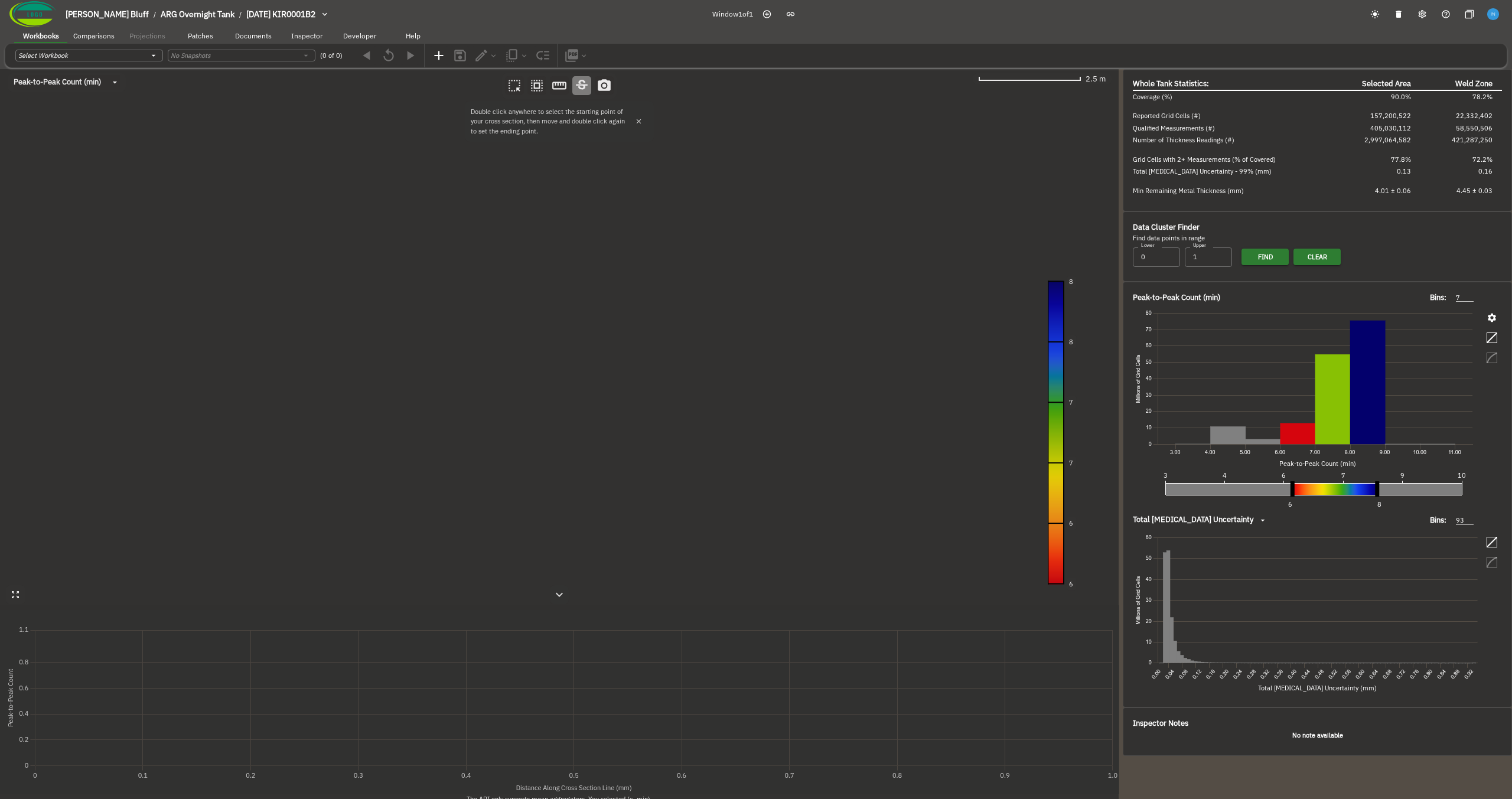
click at [599, 517] on canvas at bounding box center [559, 434] width 1118 height 730
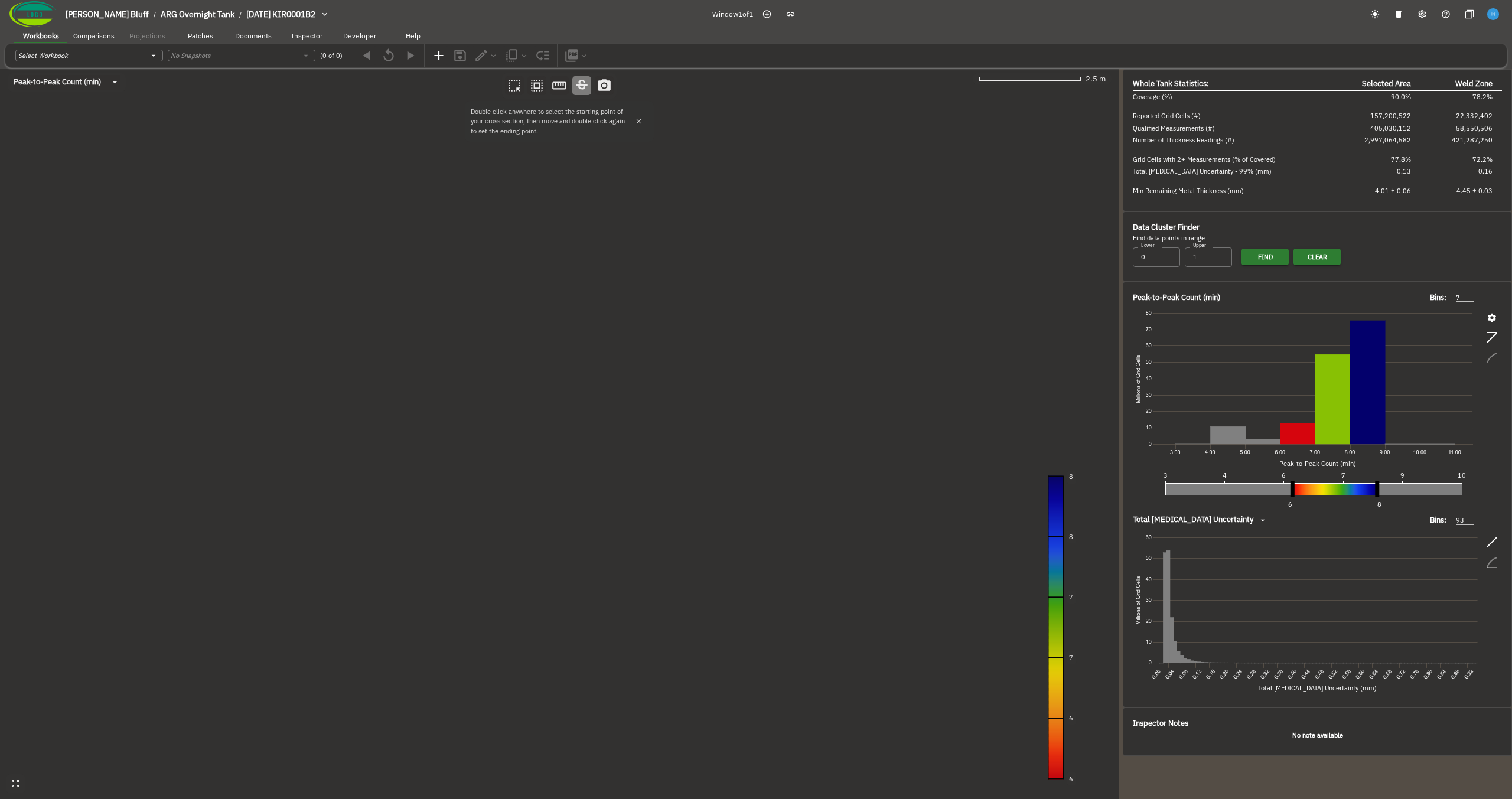
click at [874, 284] on canvas at bounding box center [559, 434] width 1118 height 730
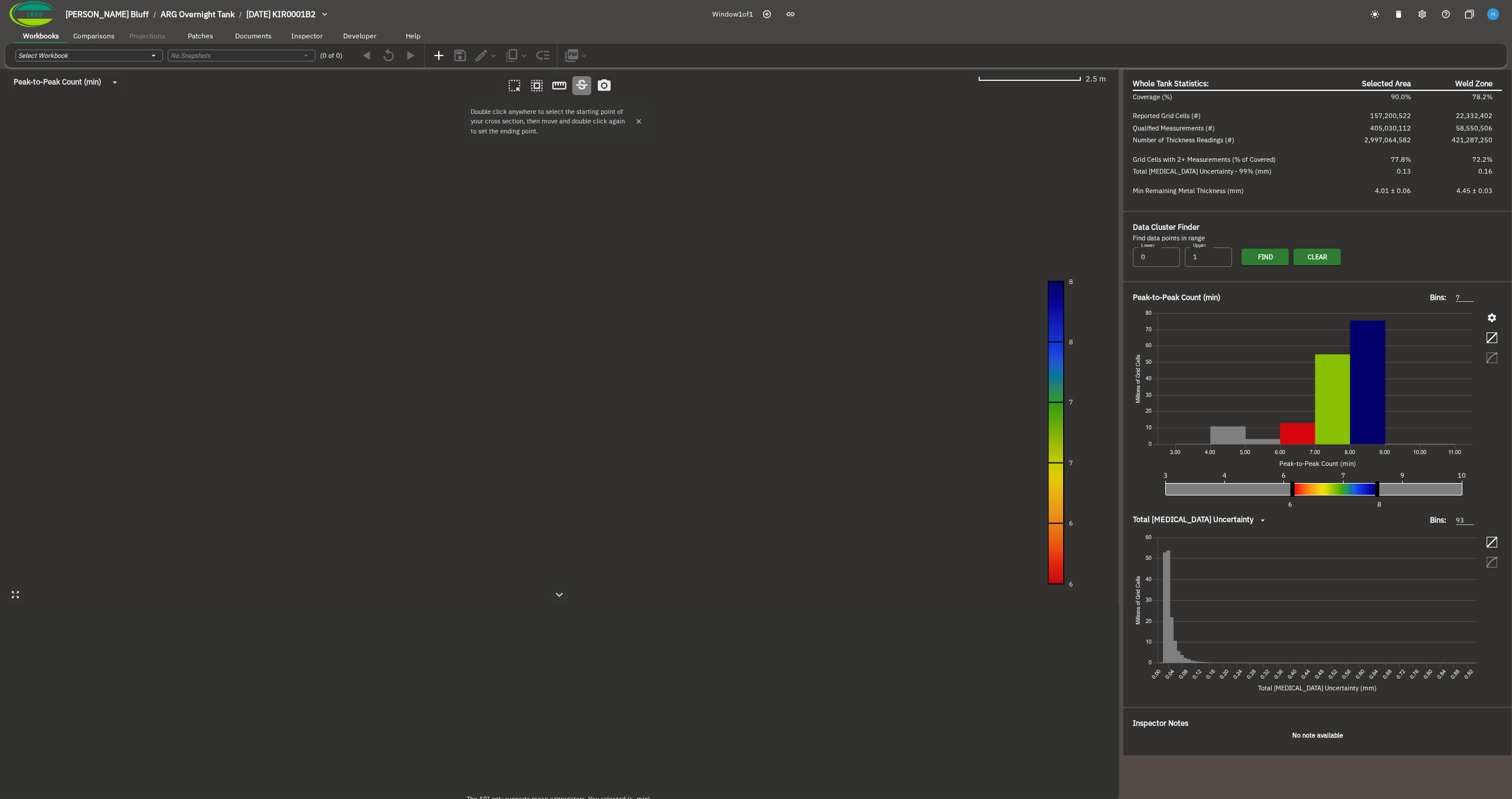
drag, startPoint x: 547, startPoint y: 287, endPoint x: 569, endPoint y: 287, distance: 22.0
click at [569, 287] on canvas at bounding box center [559, 434] width 1118 height 730
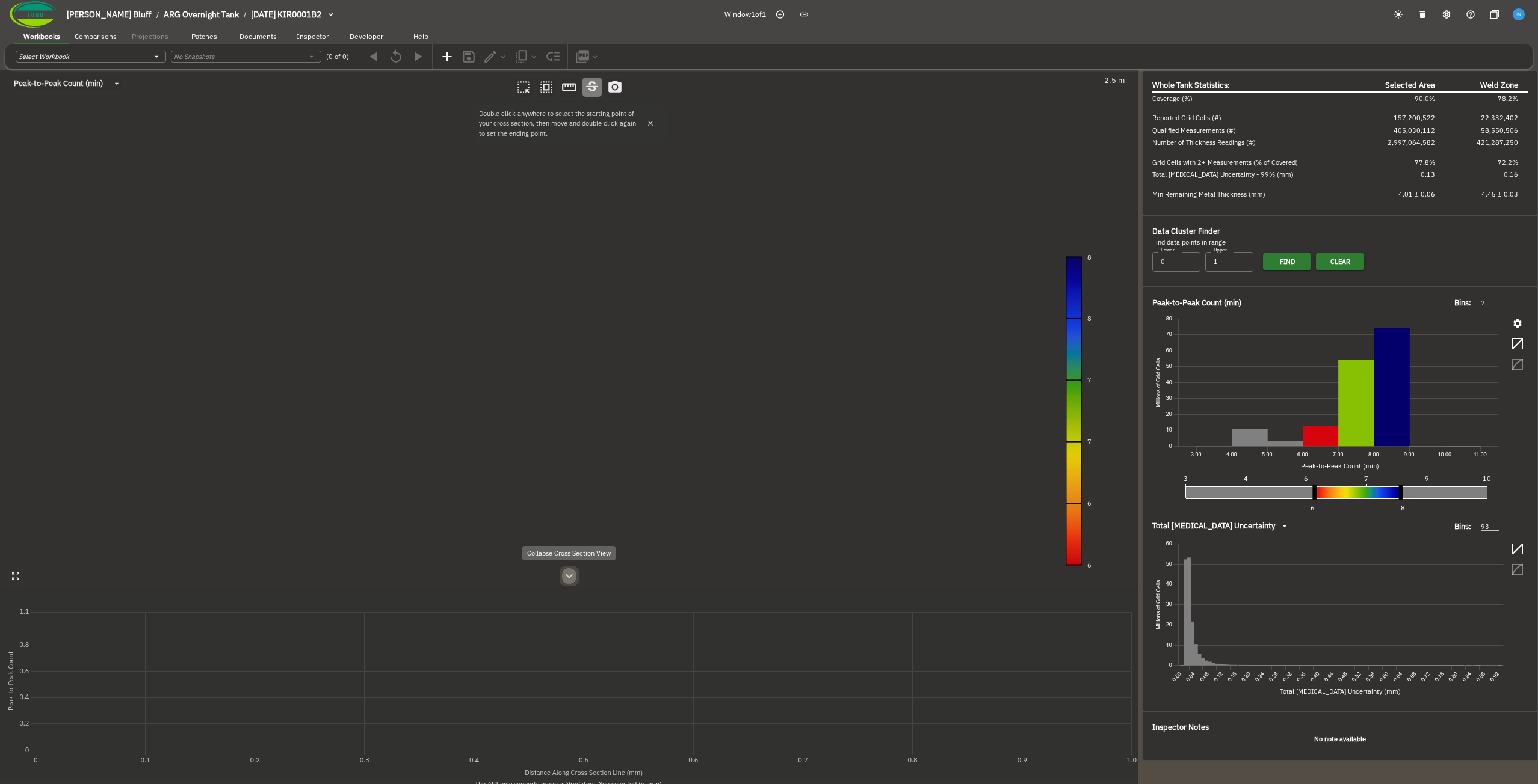
click at [566, 583] on icon "button" at bounding box center [570, 577] width 15 height 15
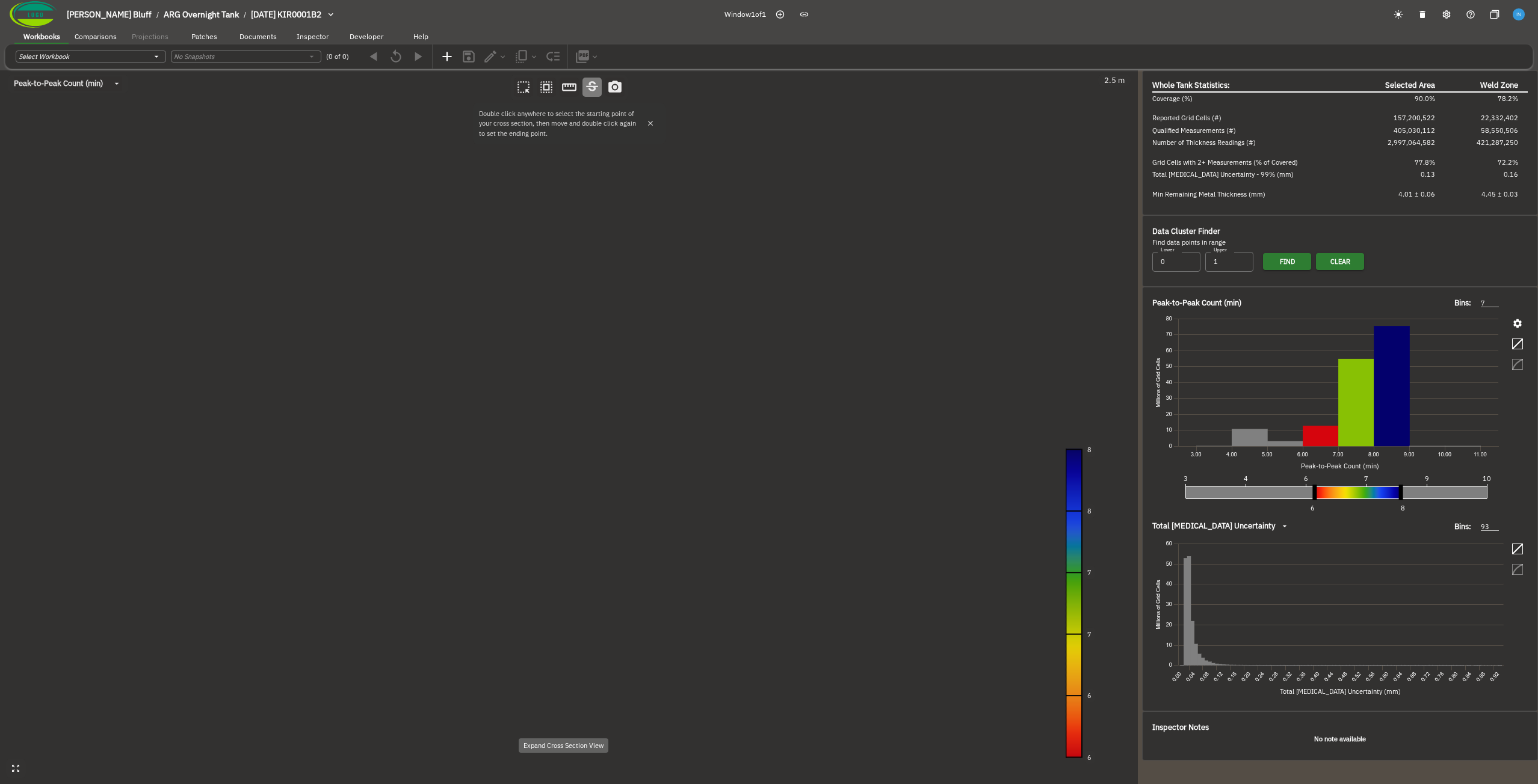
click at [15, 85] on icon "button" at bounding box center [7, 78] width 15 height 15
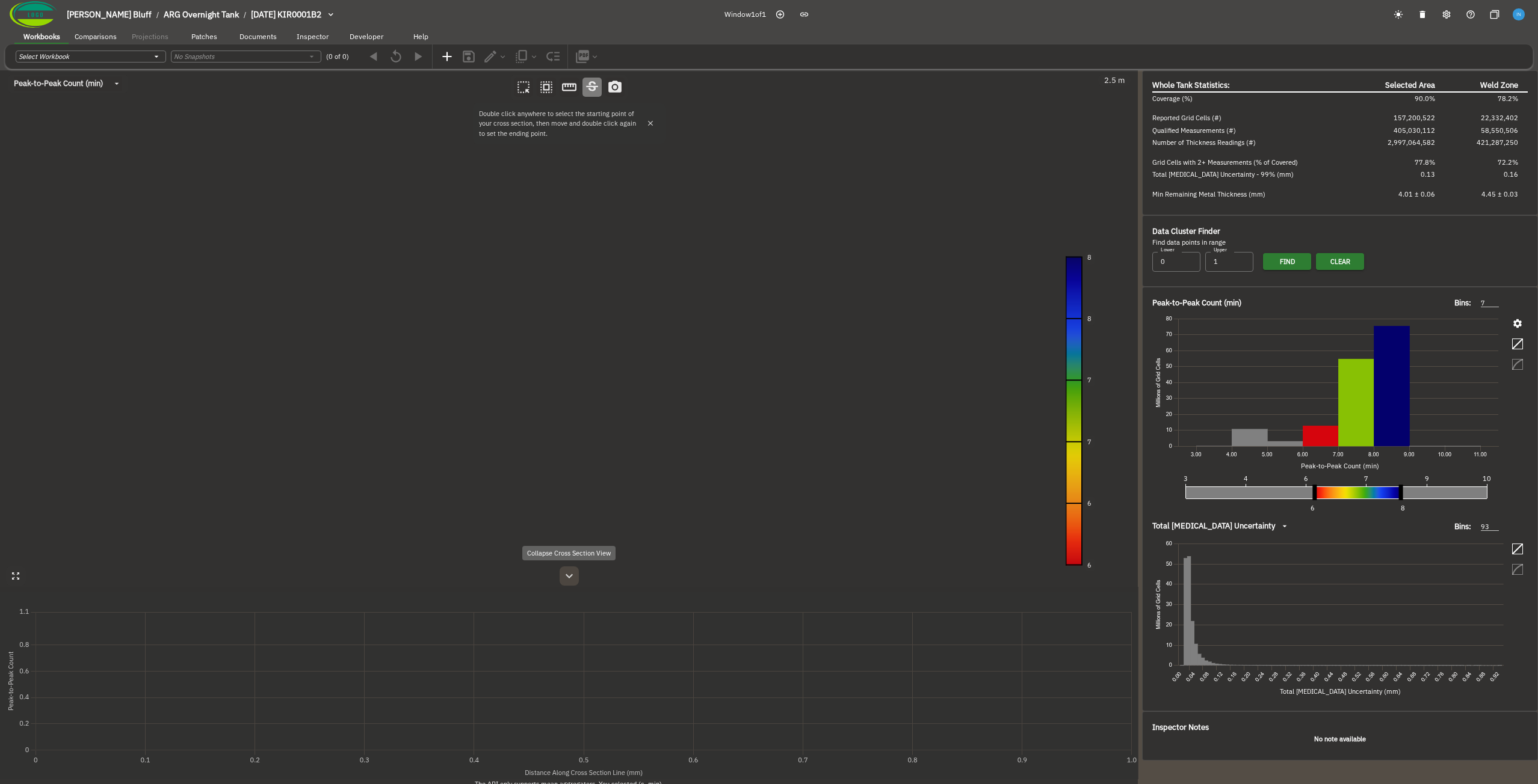
click at [570, 582] on icon "button" at bounding box center [570, 577] width 15 height 15
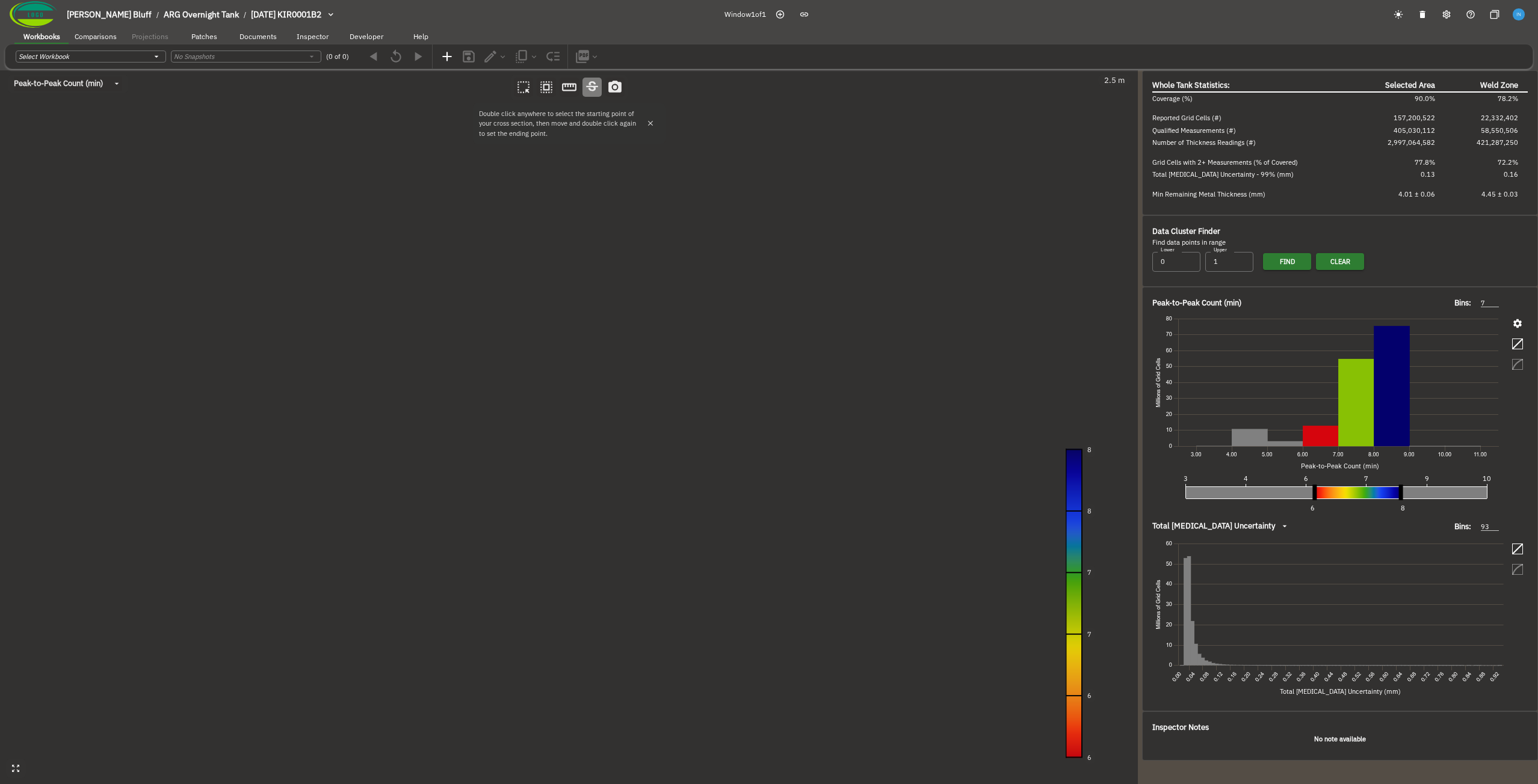
click at [358, 364] on canvas at bounding box center [569, 427] width 1137 height 714
click at [716, 559] on canvas at bounding box center [569, 427] width 1137 height 714
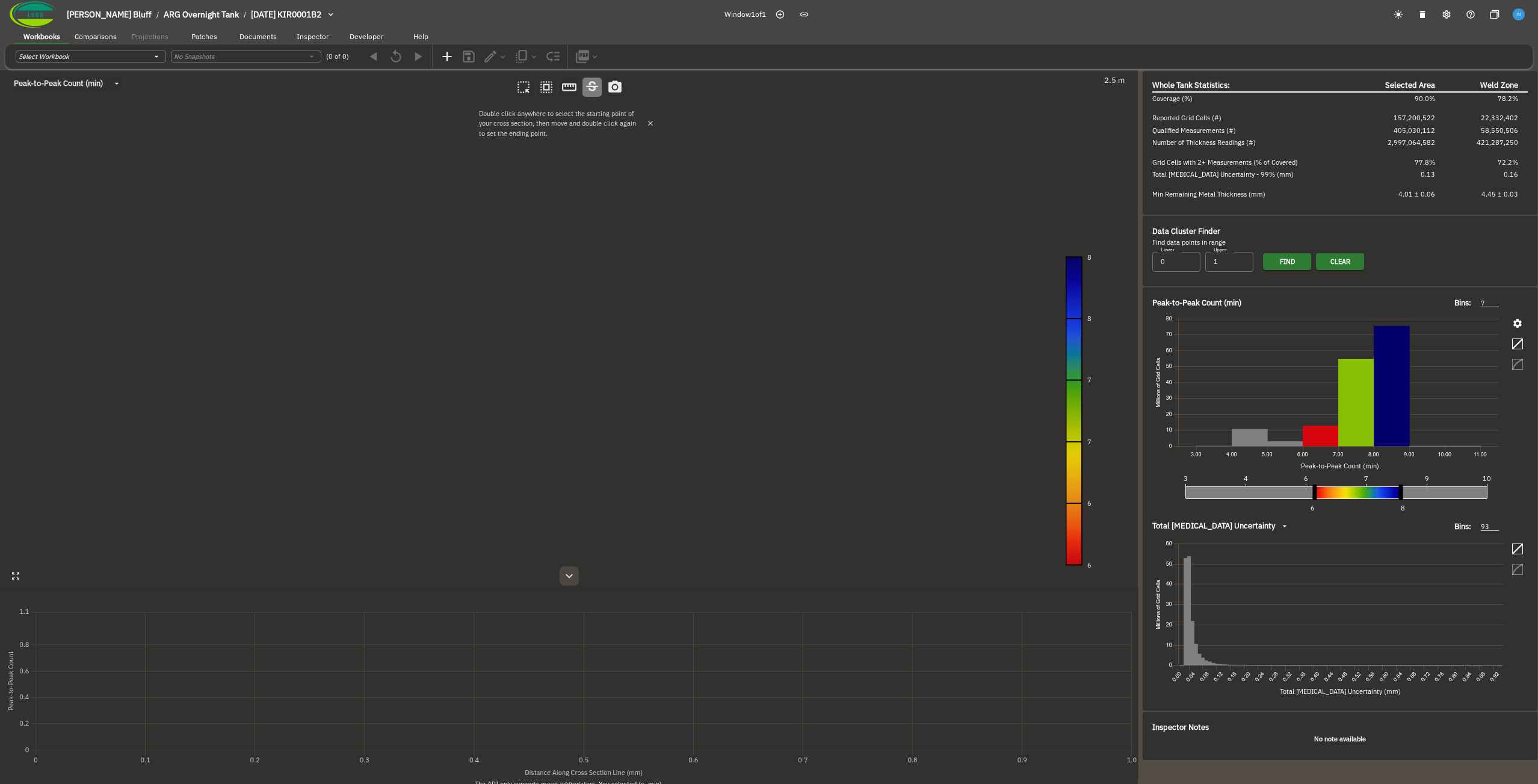
click at [570, 580] on icon "button" at bounding box center [570, 577] width 15 height 15
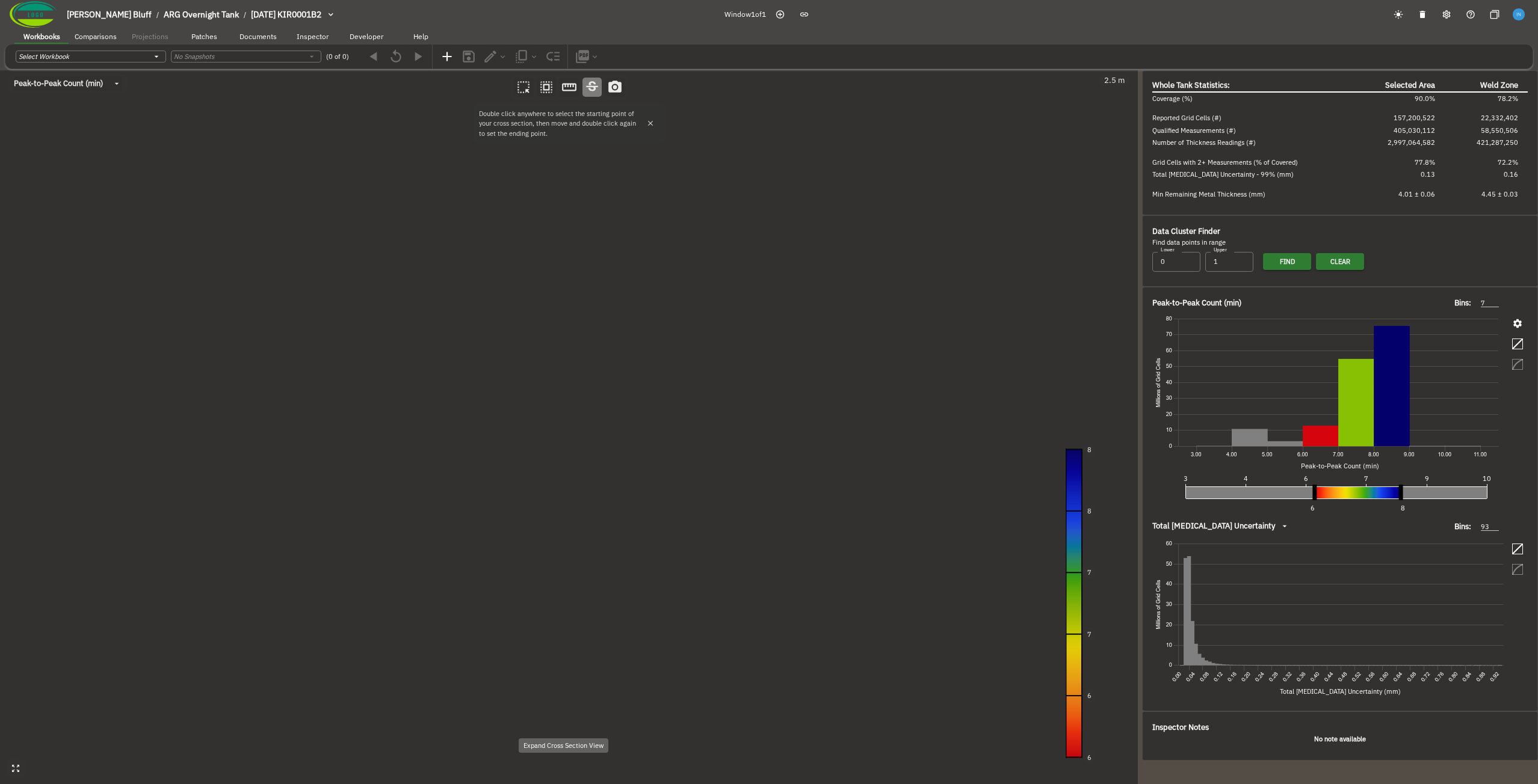
click at [15, 85] on icon "button" at bounding box center [7, 78] width 15 height 15
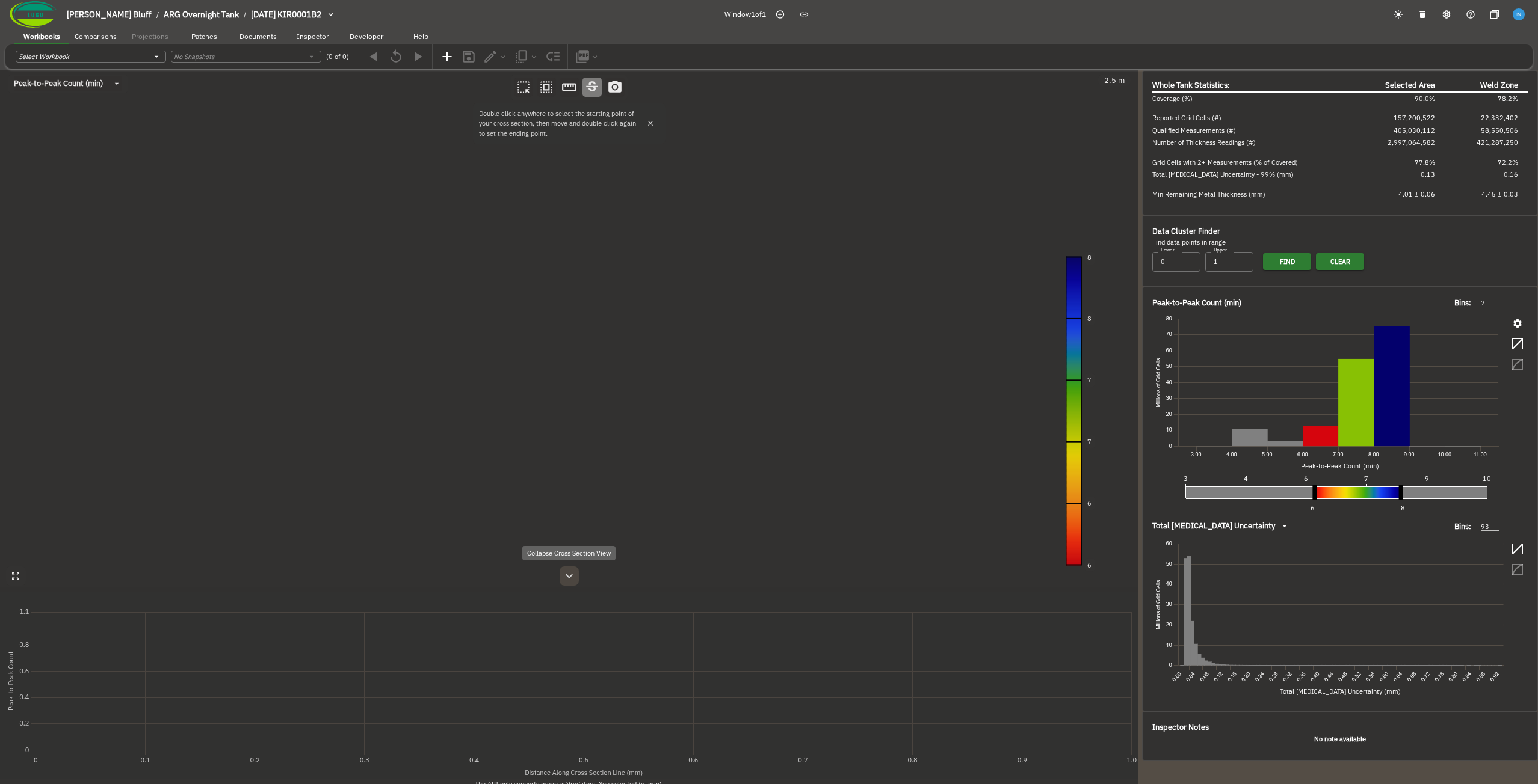
click at [572, 578] on icon "button" at bounding box center [570, 577] width 15 height 15
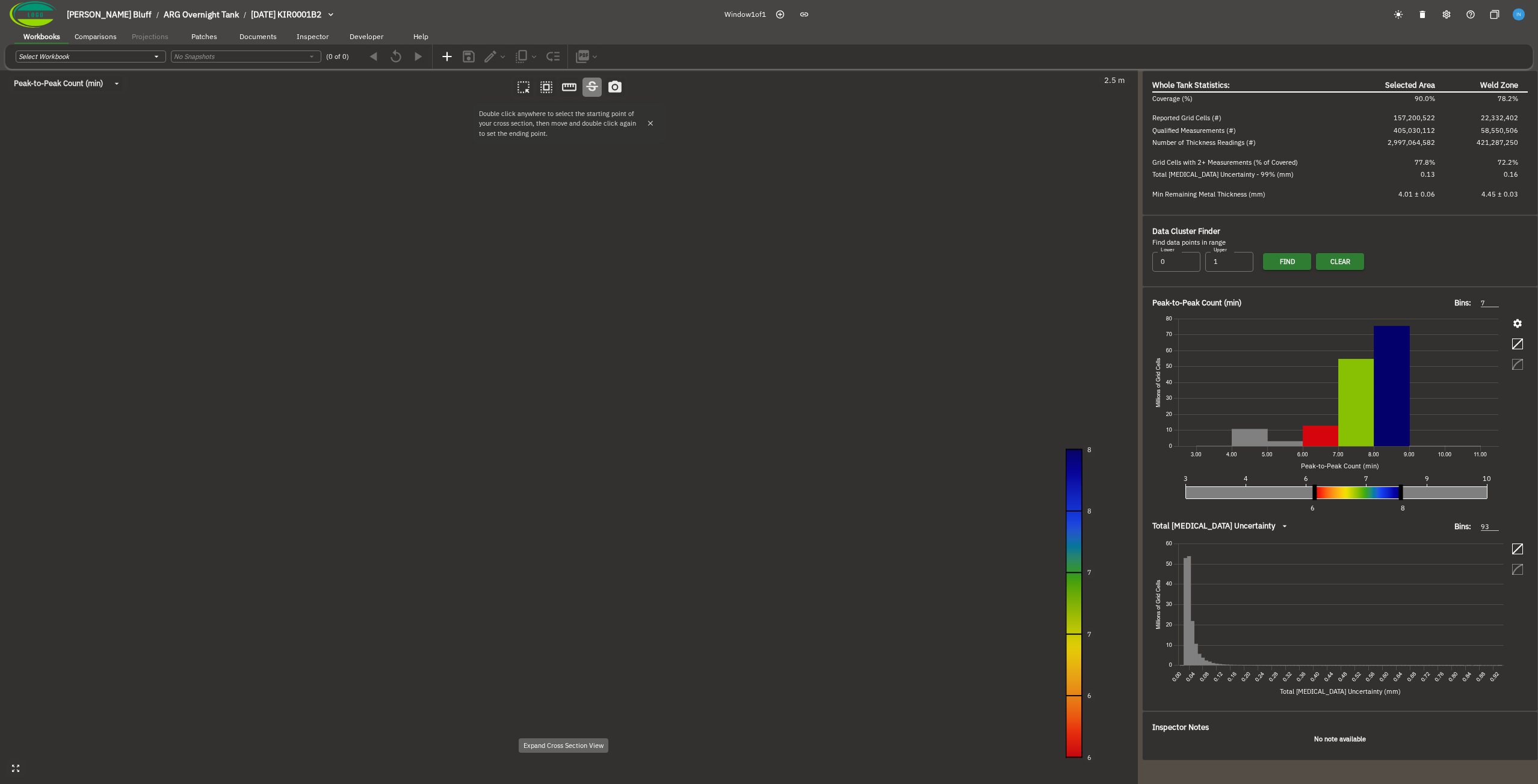
click at [15, 85] on icon "button" at bounding box center [7, 78] width 15 height 15
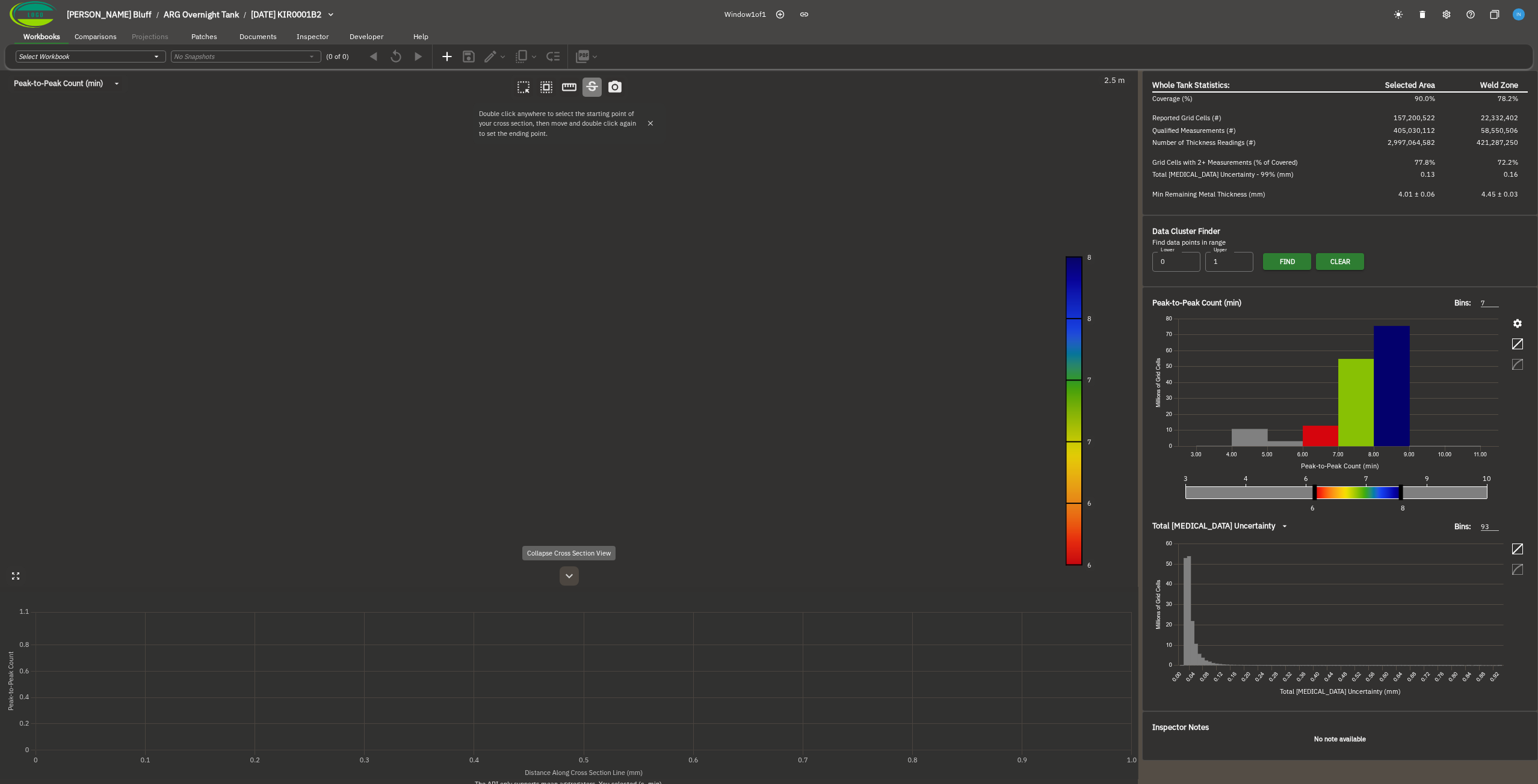
click at [572, 580] on icon "button" at bounding box center [570, 577] width 15 height 15
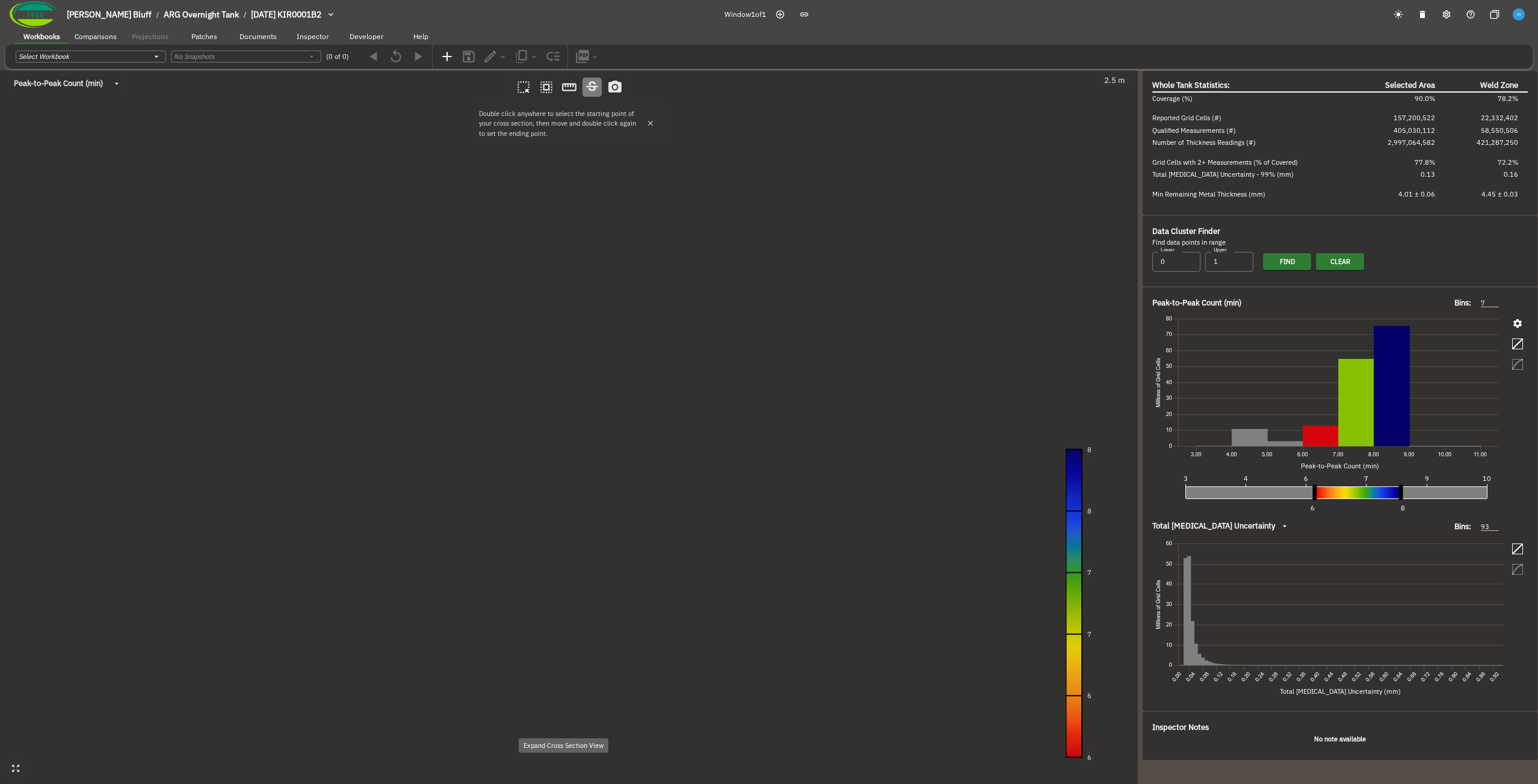
click at [15, 85] on icon "button" at bounding box center [7, 78] width 15 height 15
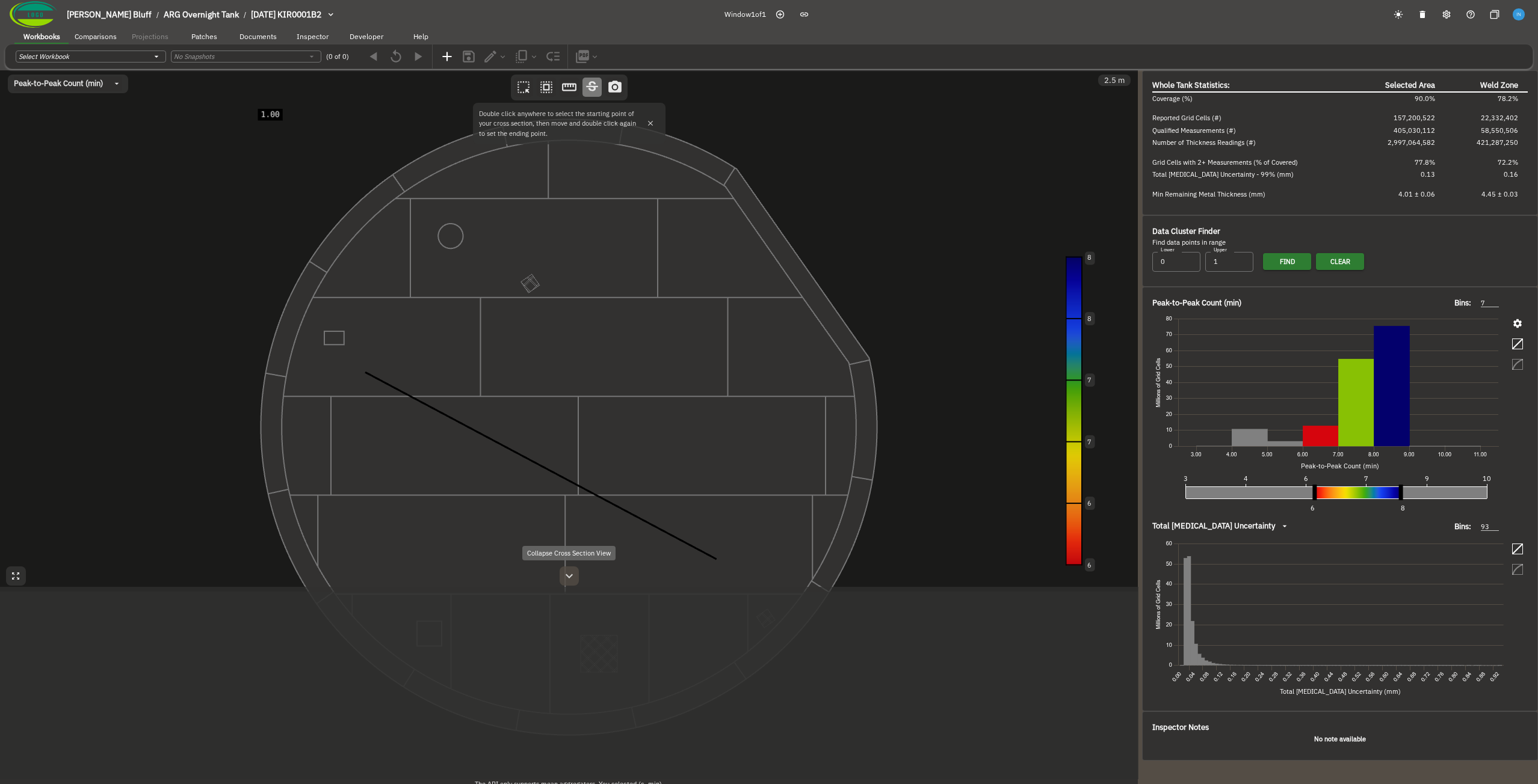
click at [570, 580] on icon "button" at bounding box center [570, 577] width 15 height 15
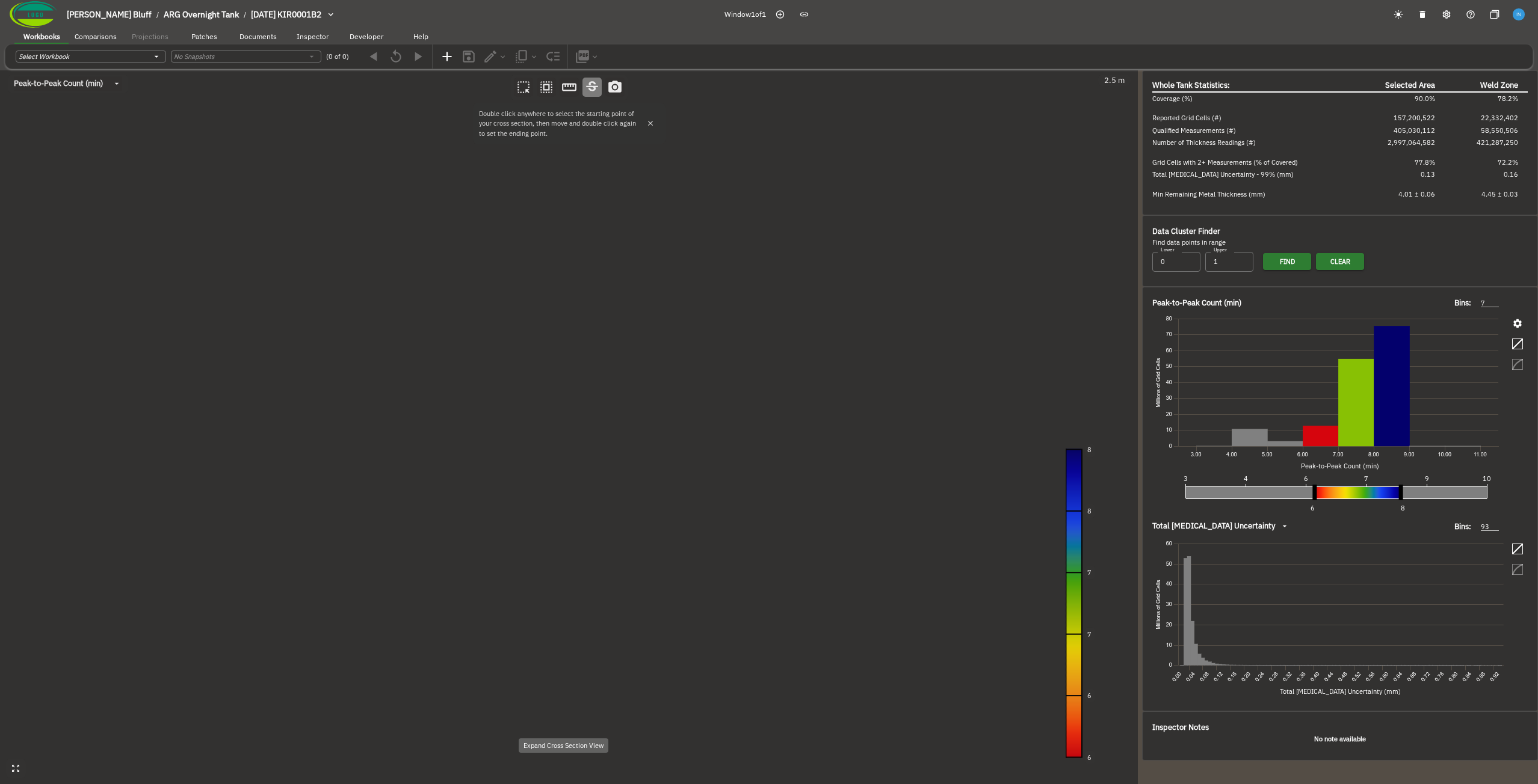
click at [15, 85] on icon "button" at bounding box center [7, 78] width 15 height 15
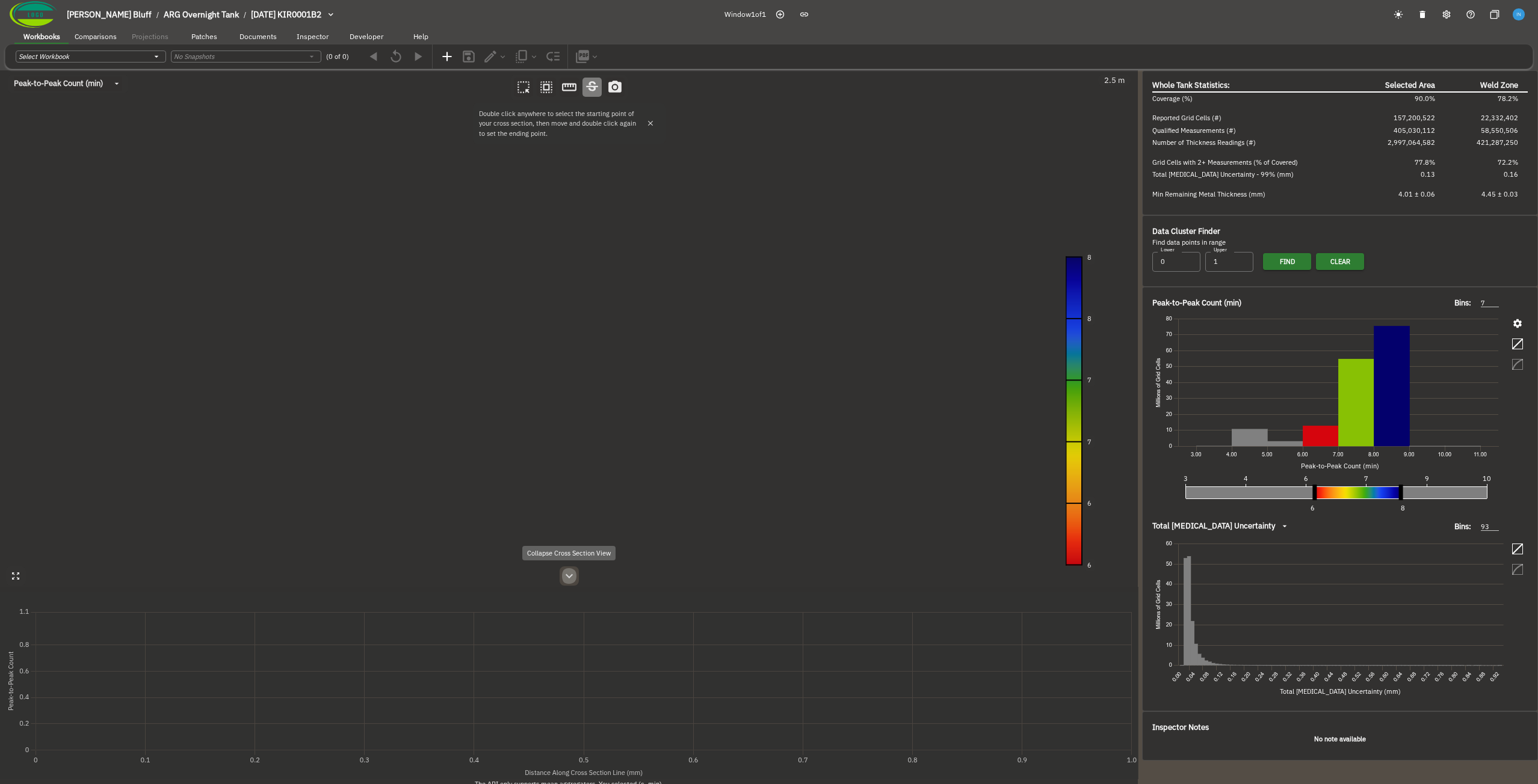
click at [572, 581] on icon "button" at bounding box center [570, 577] width 15 height 15
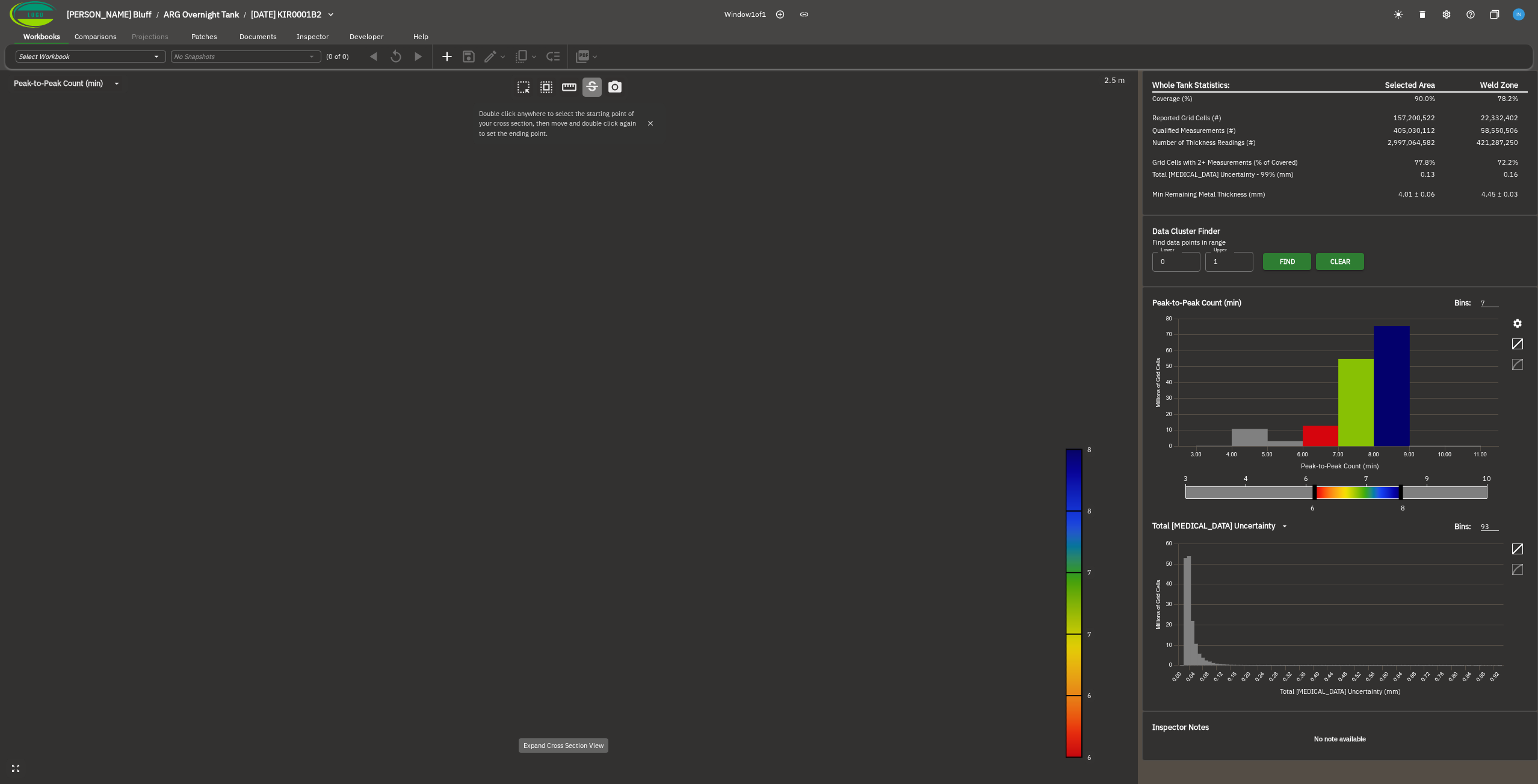
click at [551, 311] on canvas at bounding box center [569, 427] width 1137 height 714
click at [565, 110] on span "Make Tiles" at bounding box center [569, 105] width 32 height 8
click at [394, 359] on canvas at bounding box center [569, 427] width 1137 height 714
click at [426, 359] on canvas at bounding box center [569, 427] width 1137 height 714
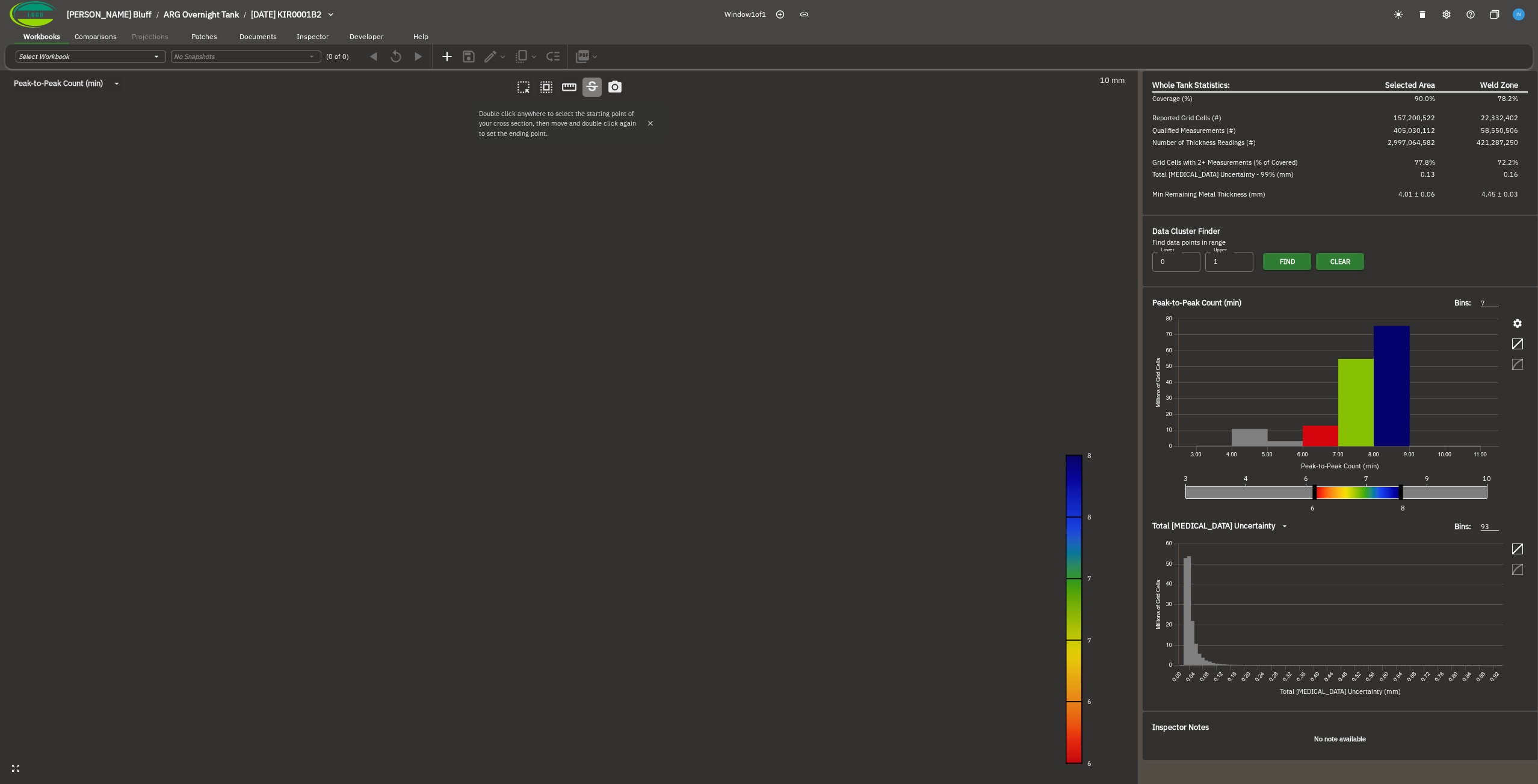
click at [426, 359] on canvas at bounding box center [569, 427] width 1137 height 714
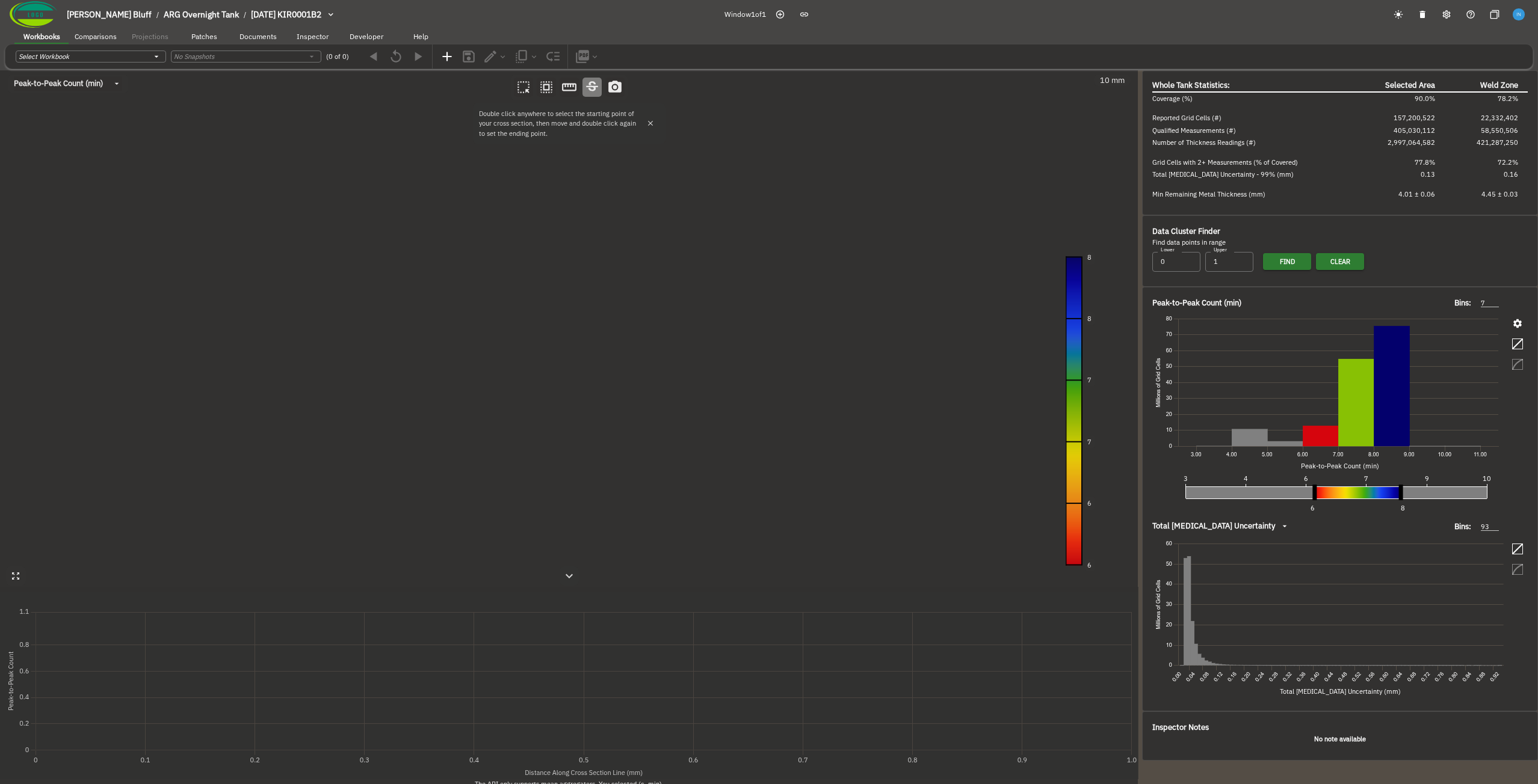
click at [98, 86] on body "[PERSON_NAME] Bluff / ARG Overnight Tank / [DATE] KIR0001B2 Window 1 of 1 Workb…" at bounding box center [769, 413] width 1538 height 827
type input "4.3"
type input "4.9"
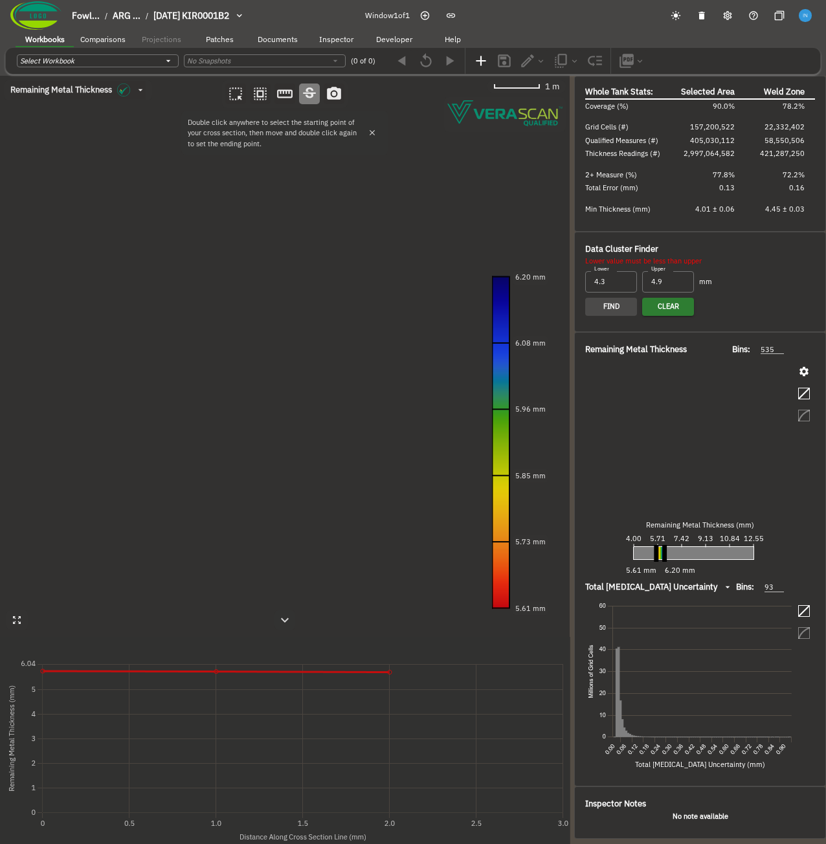
click at [182, 260] on canvas at bounding box center [285, 460] width 570 height 769
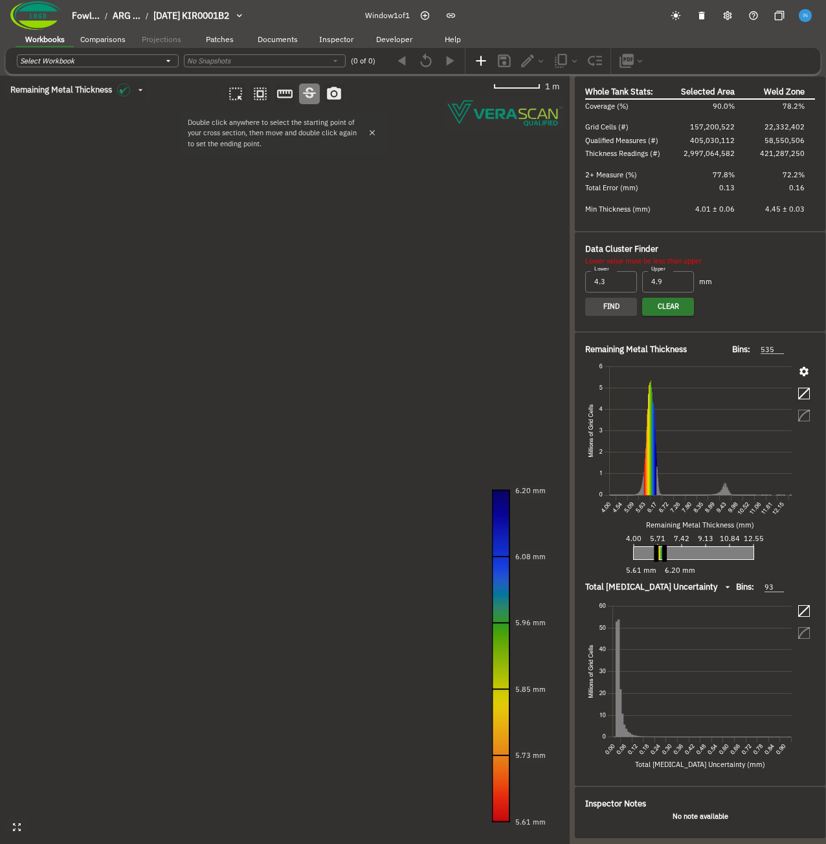
click at [284, 444] on canvas at bounding box center [285, 460] width 570 height 769
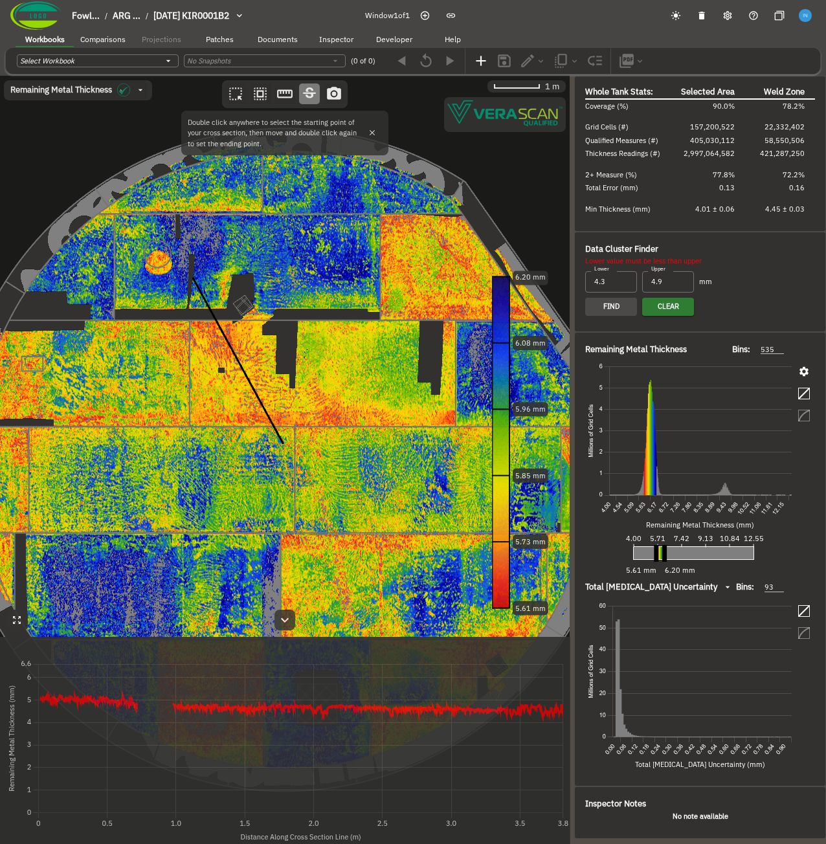
click at [176, 477] on canvas at bounding box center [285, 460] width 570 height 769
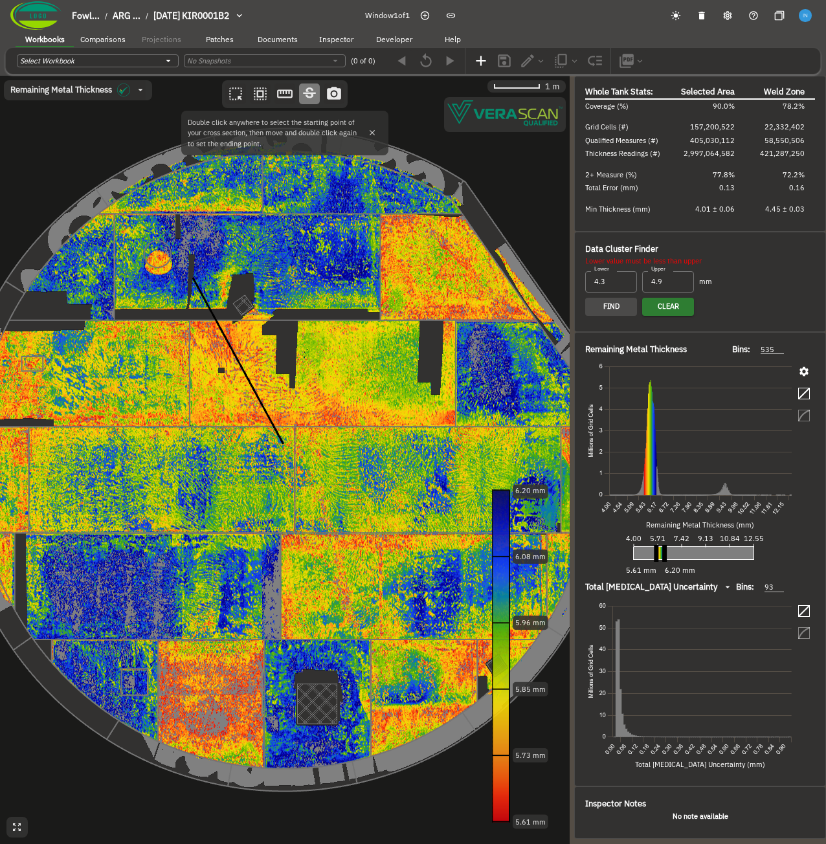
click at [328, 332] on canvas at bounding box center [285, 460] width 570 height 769
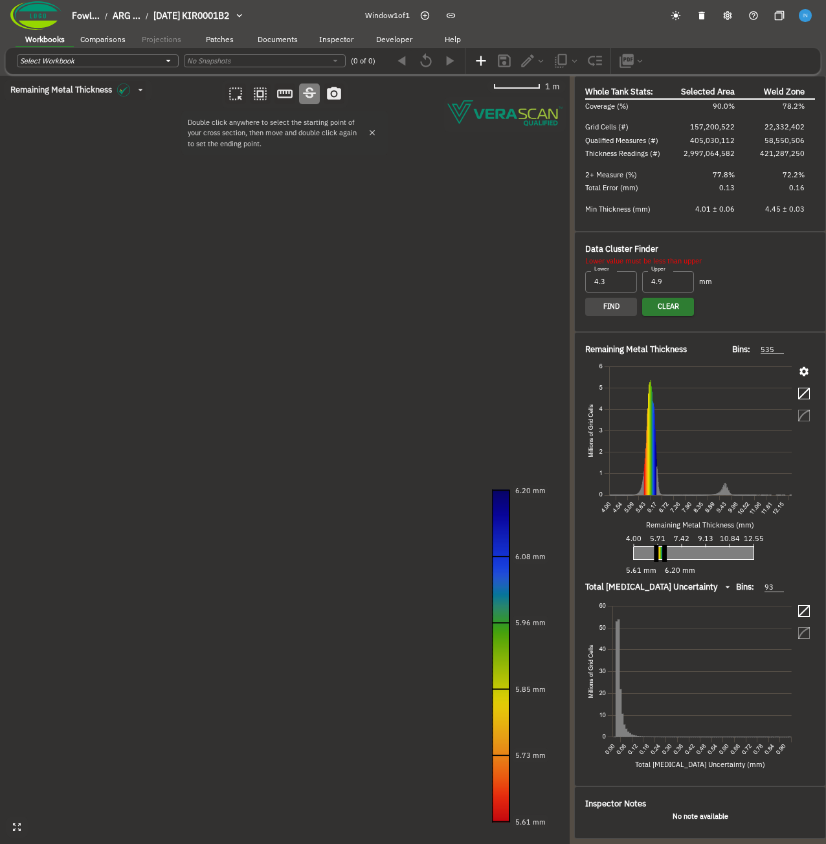
click at [328, 332] on canvas at bounding box center [285, 460] width 570 height 769
